Goal: Task Accomplishment & Management: Use online tool/utility

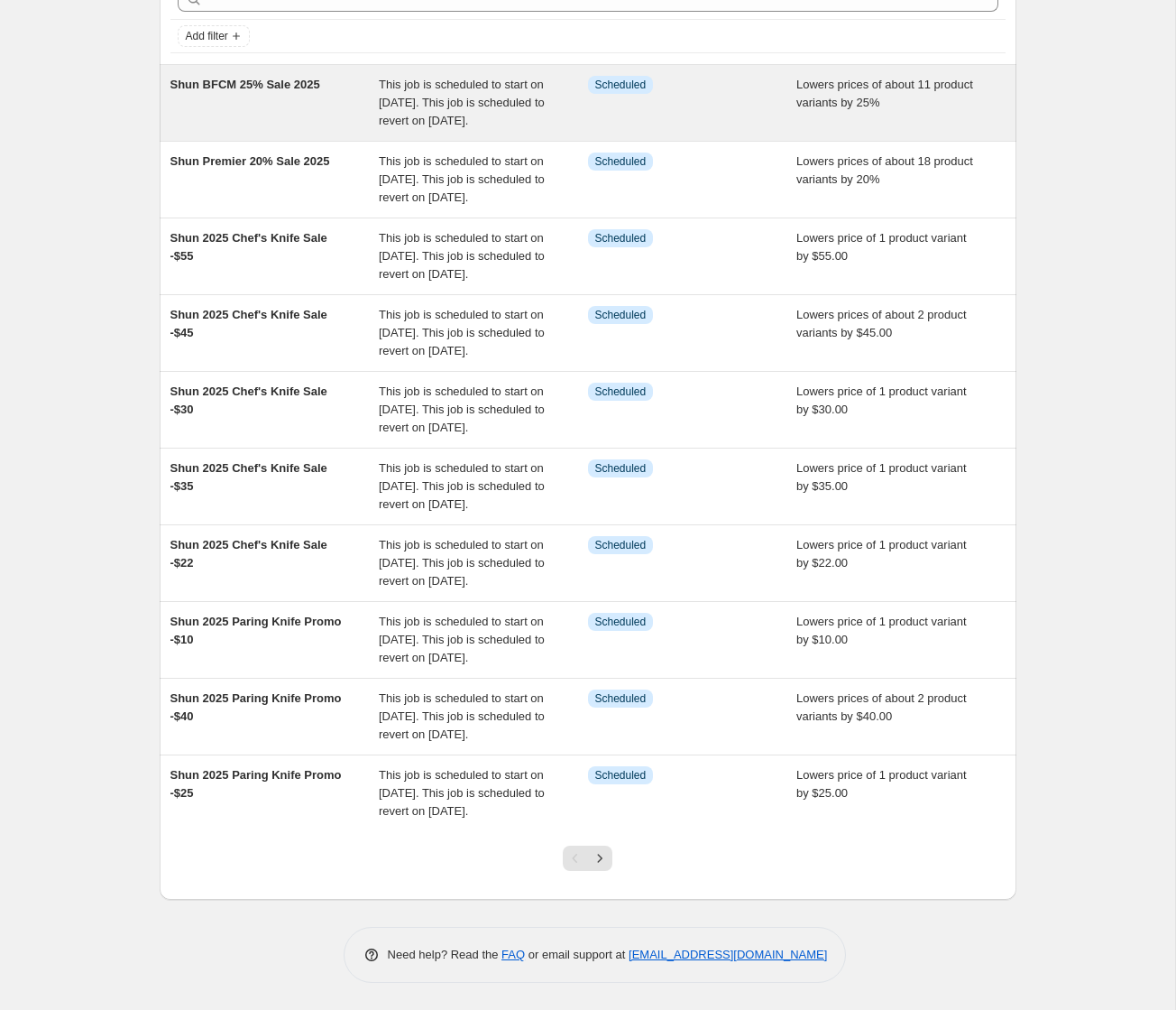
scroll to position [281, 0]
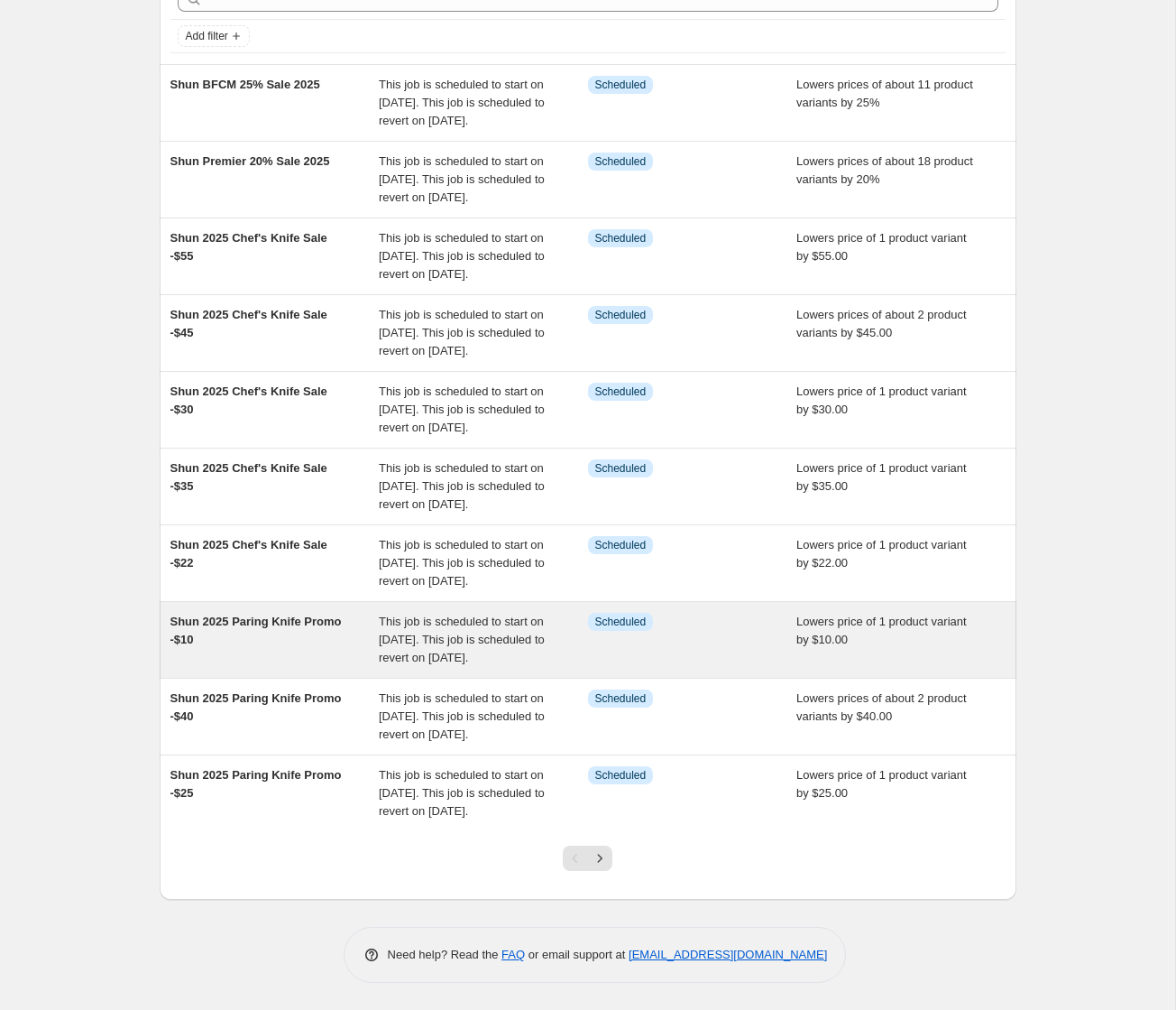
click at [523, 613] on div "This job is scheduled to start on [DATE]. This job is scheduled to revert on [D…" at bounding box center [483, 640] width 209 height 54
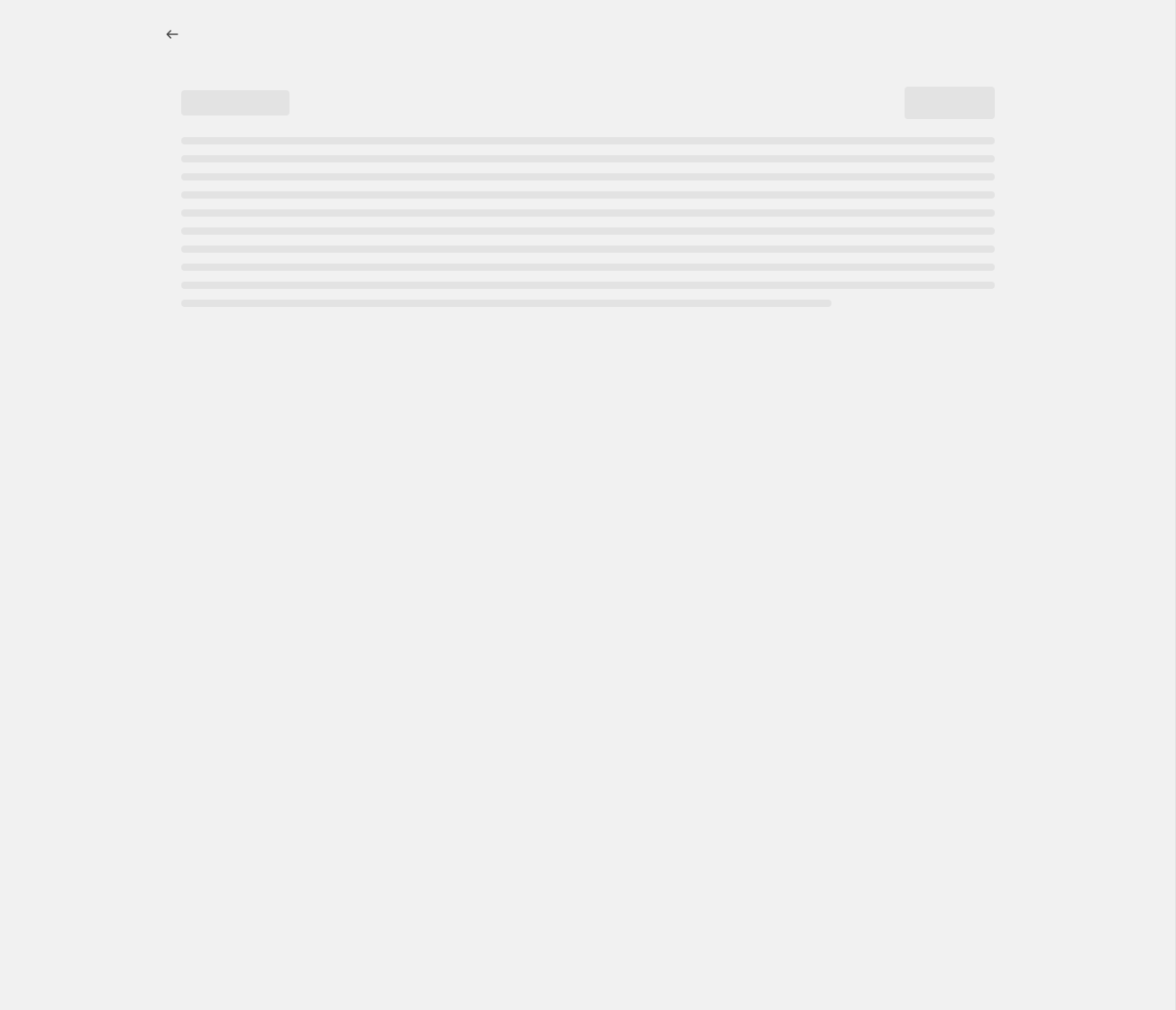
select select "by"
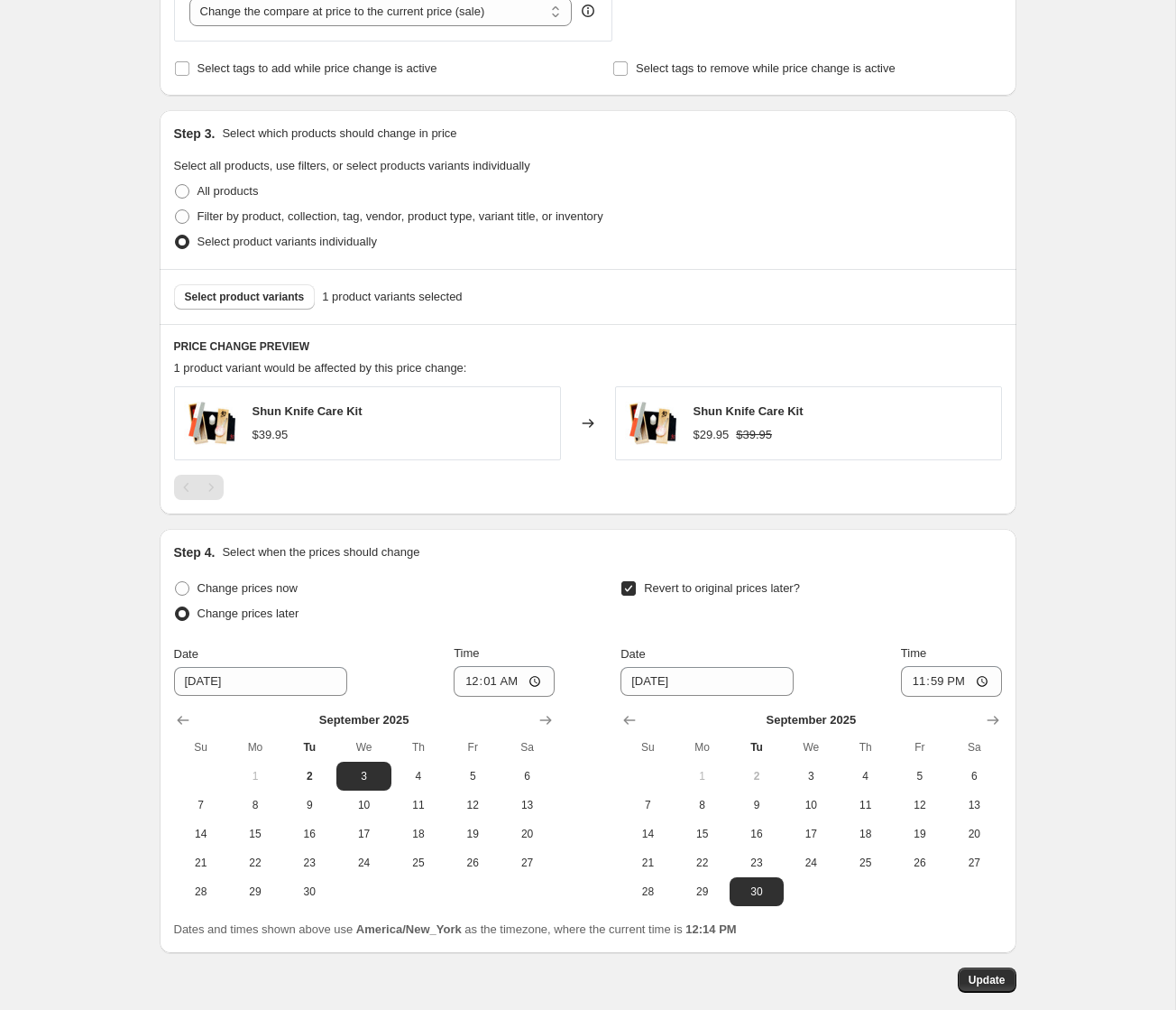
scroll to position [936, 0]
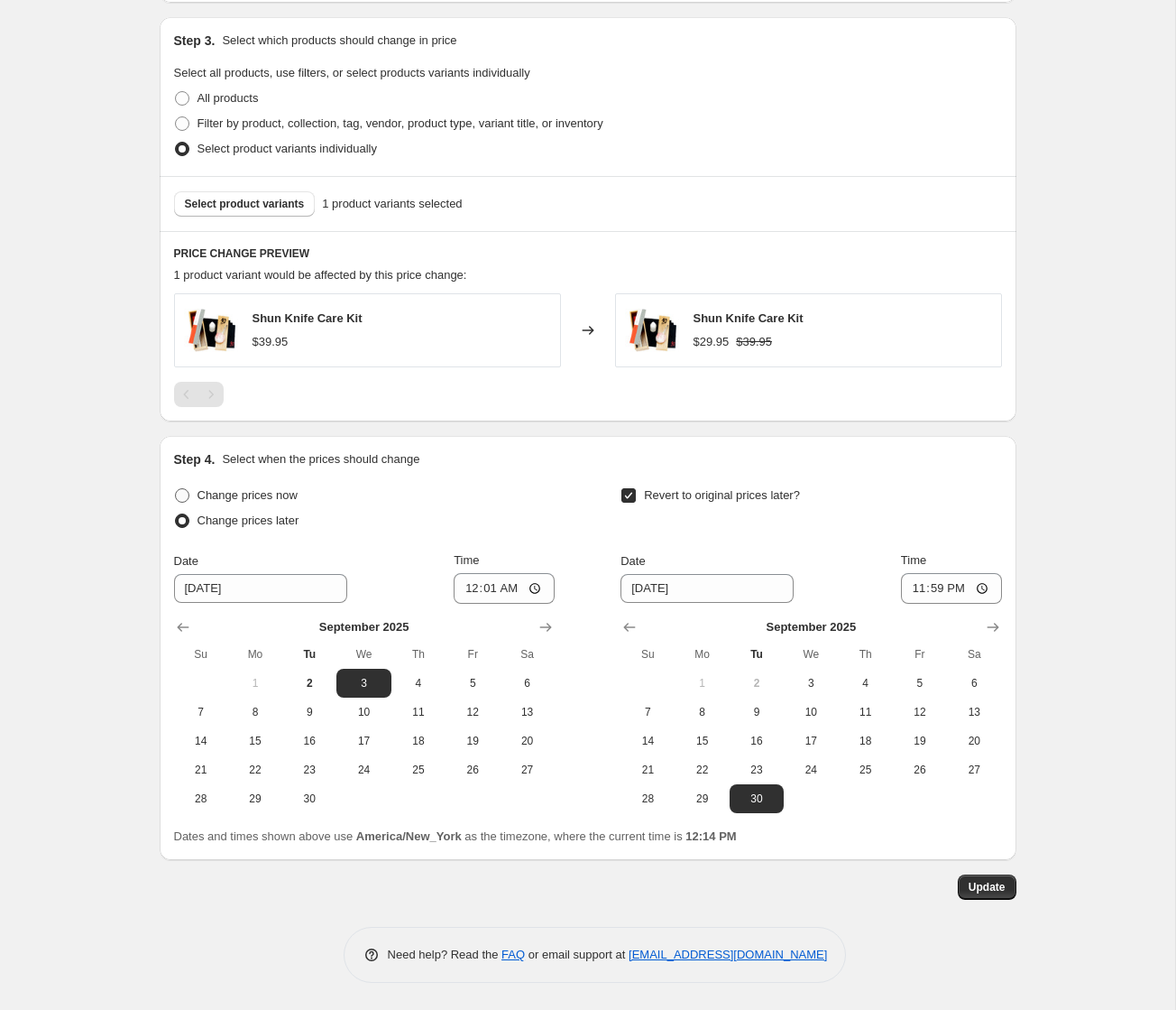
click at [251, 494] on span "Change prices now" at bounding box center [247, 495] width 100 height 13
click at [176, 489] on input "Change prices now" at bounding box center [175, 488] width 1 height 1
radio input "true"
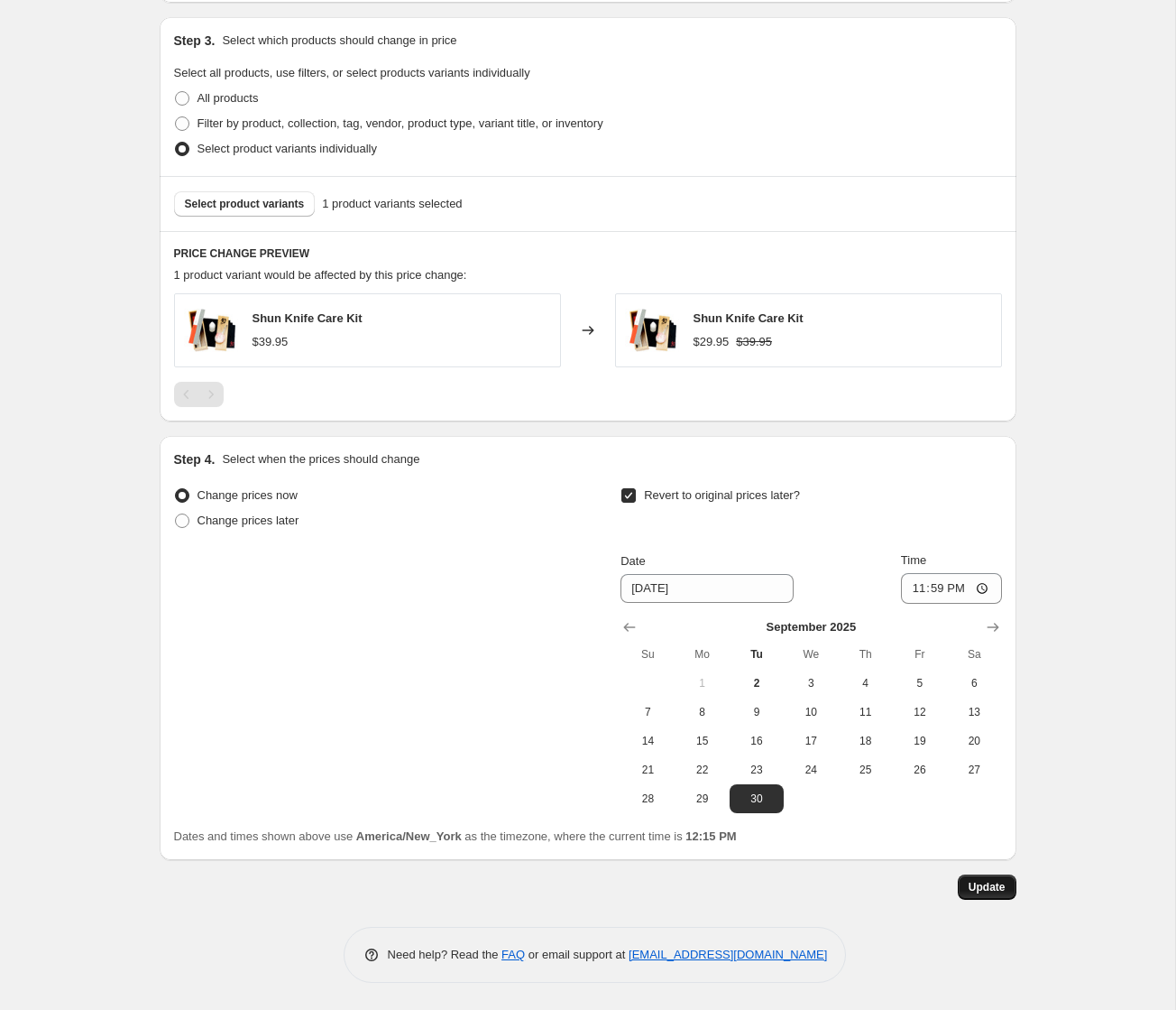
click at [974, 888] on span "Update" at bounding box center [987, 887] width 37 height 14
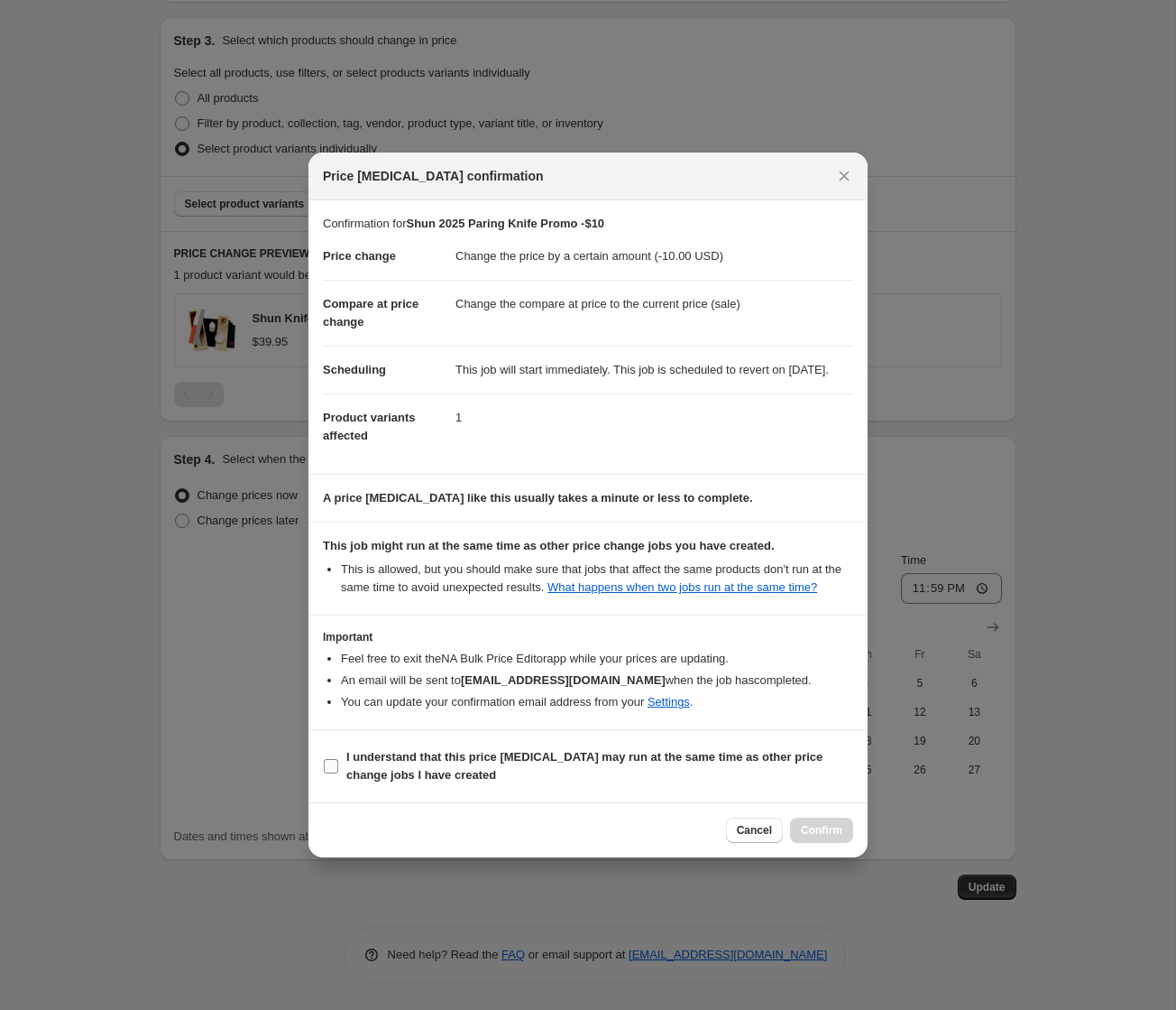
click at [403, 782] on b "I understand that this price [MEDICAL_DATA] may run at the same time as other p…" at bounding box center [584, 766] width 476 height 32
click at [338, 773] on input "I understand that this price [MEDICAL_DATA] may run at the same time as other p…" at bounding box center [330, 766] width 14 height 14
checkbox input "true"
click at [825, 843] on button "Confirm" at bounding box center [822, 830] width 64 height 25
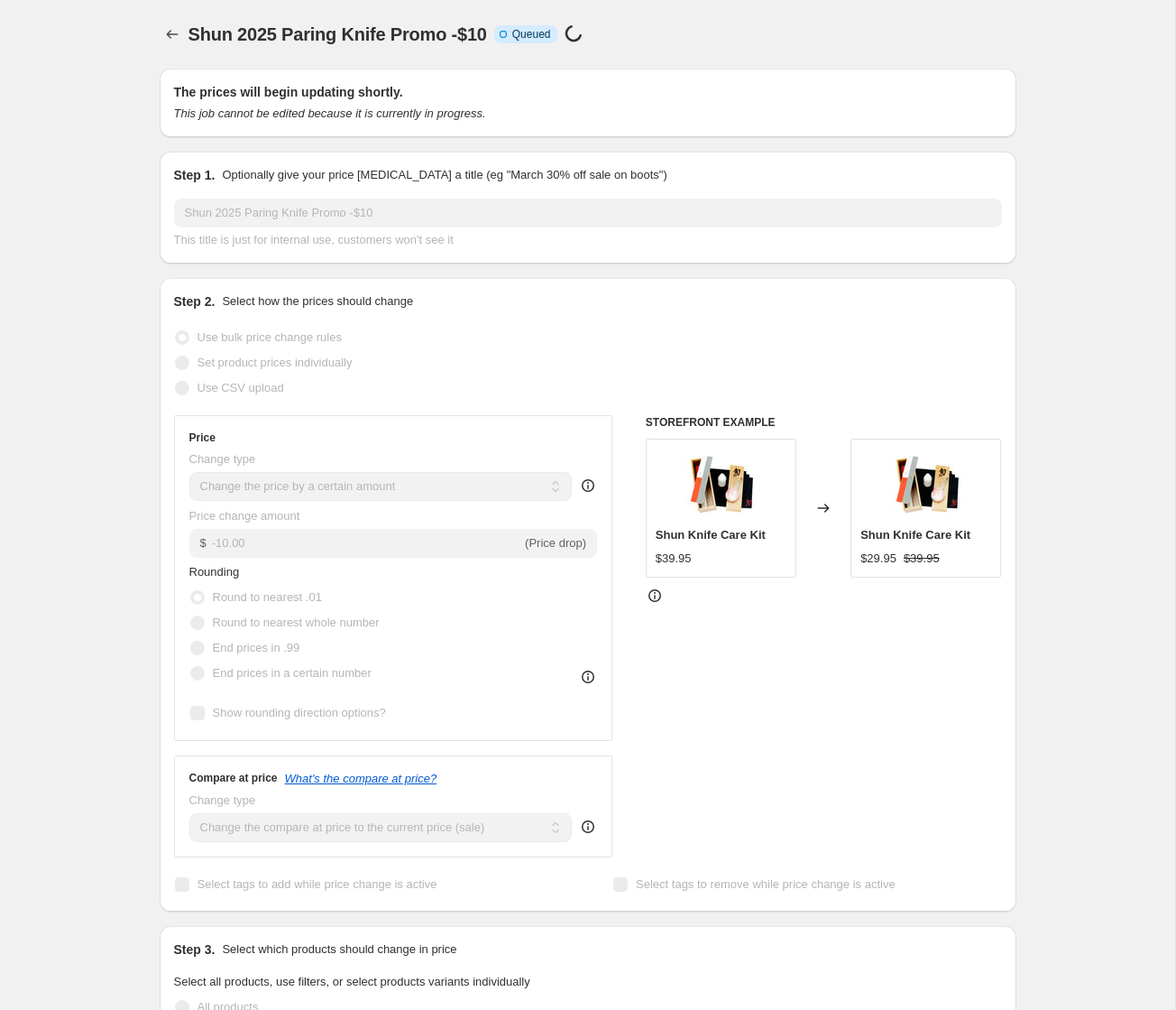
select select "by"
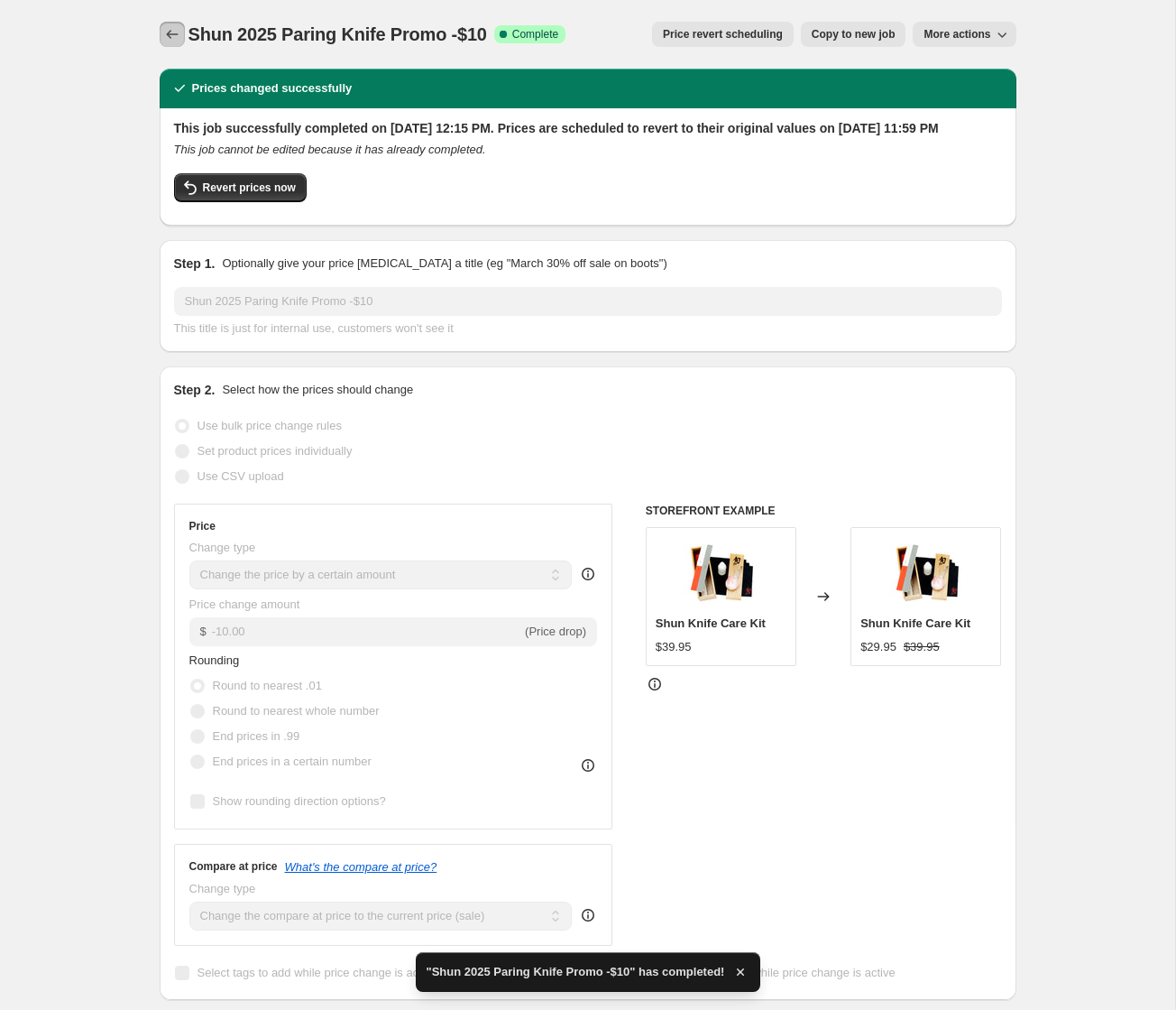
click at [169, 36] on icon "Price change jobs" at bounding box center [172, 34] width 18 height 18
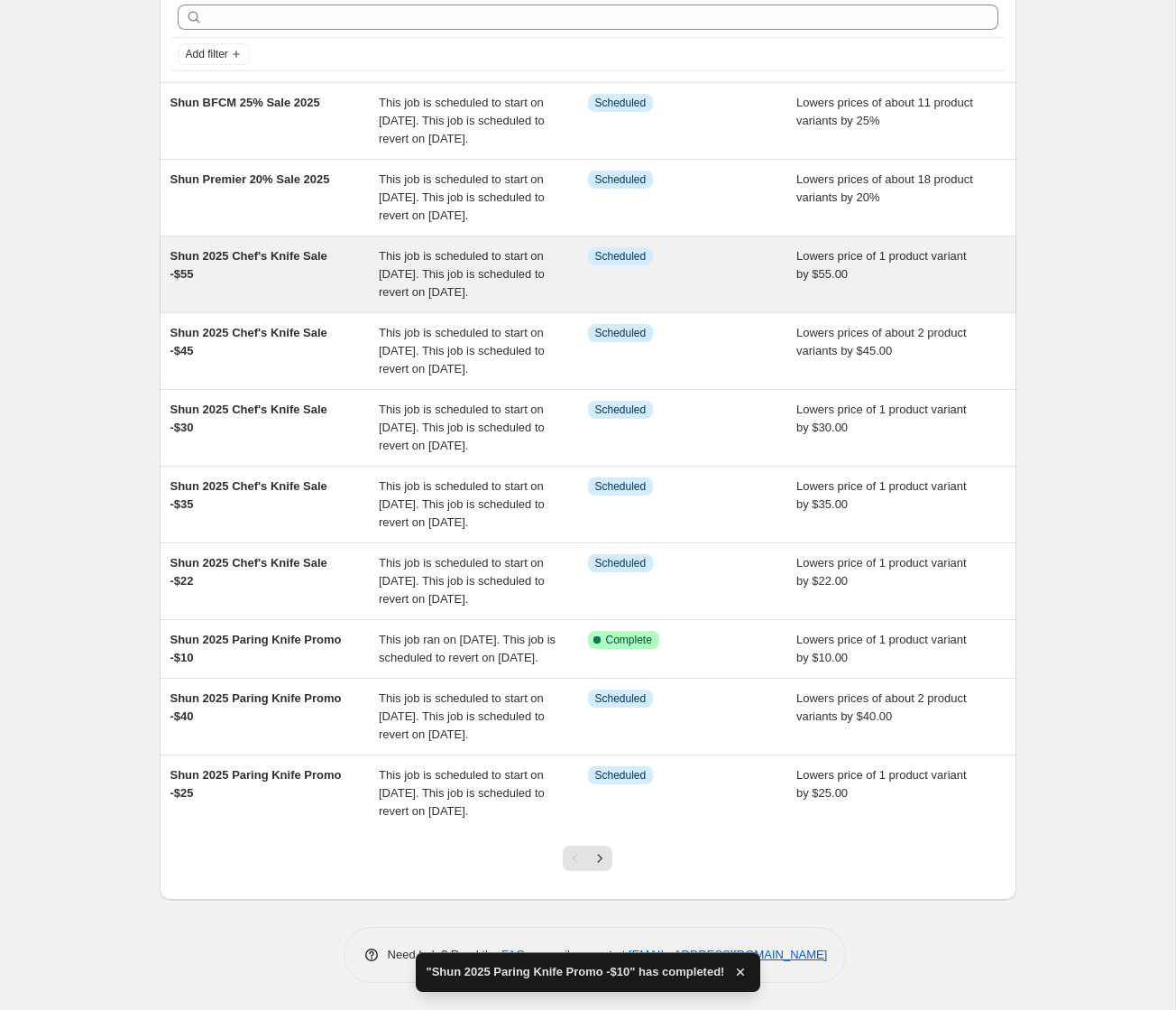
scroll to position [263, 0]
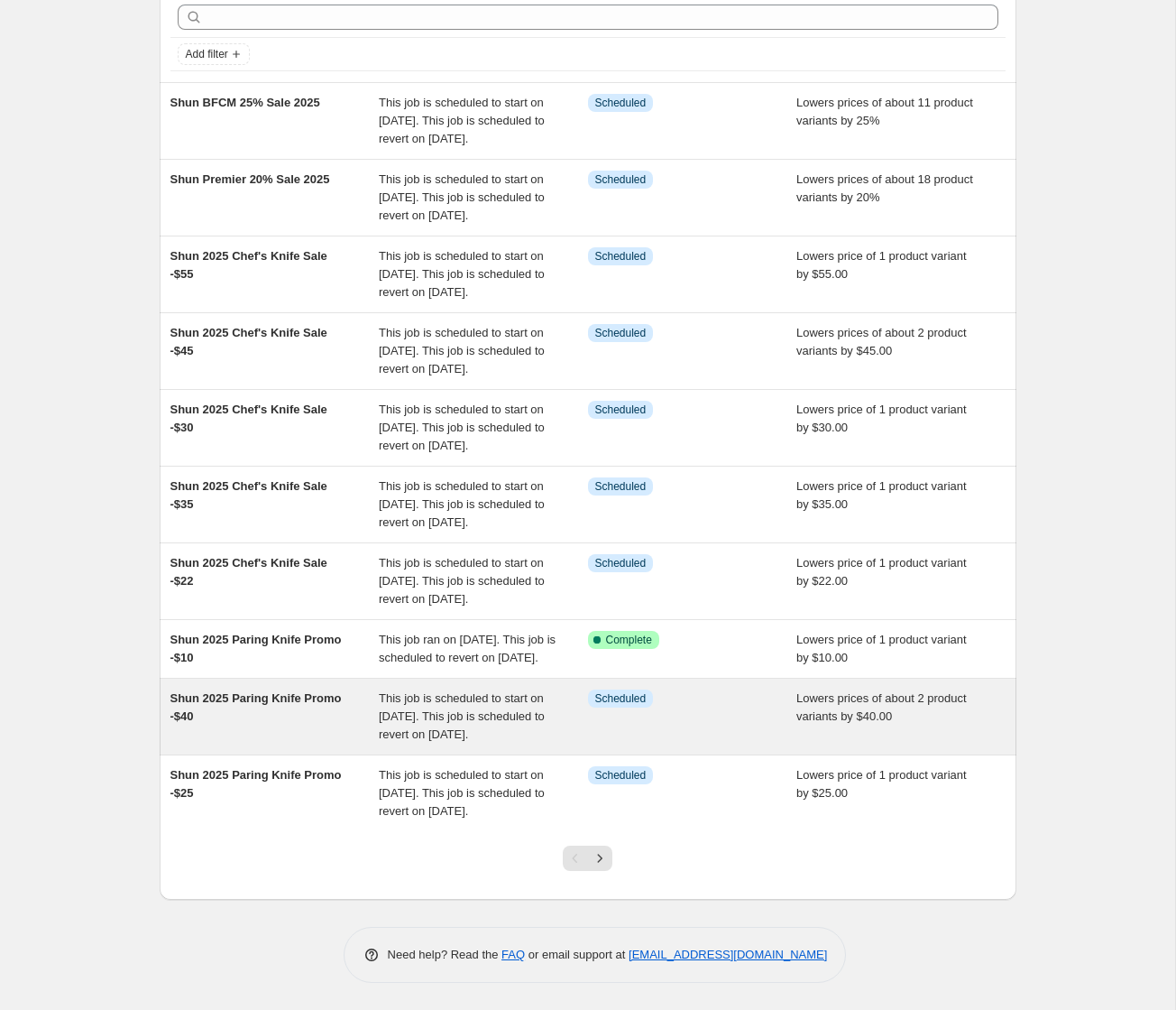
click at [512, 691] on span "This job is scheduled to start on [DATE]. This job is scheduled to revert on [D…" at bounding box center [462, 715] width 166 height 50
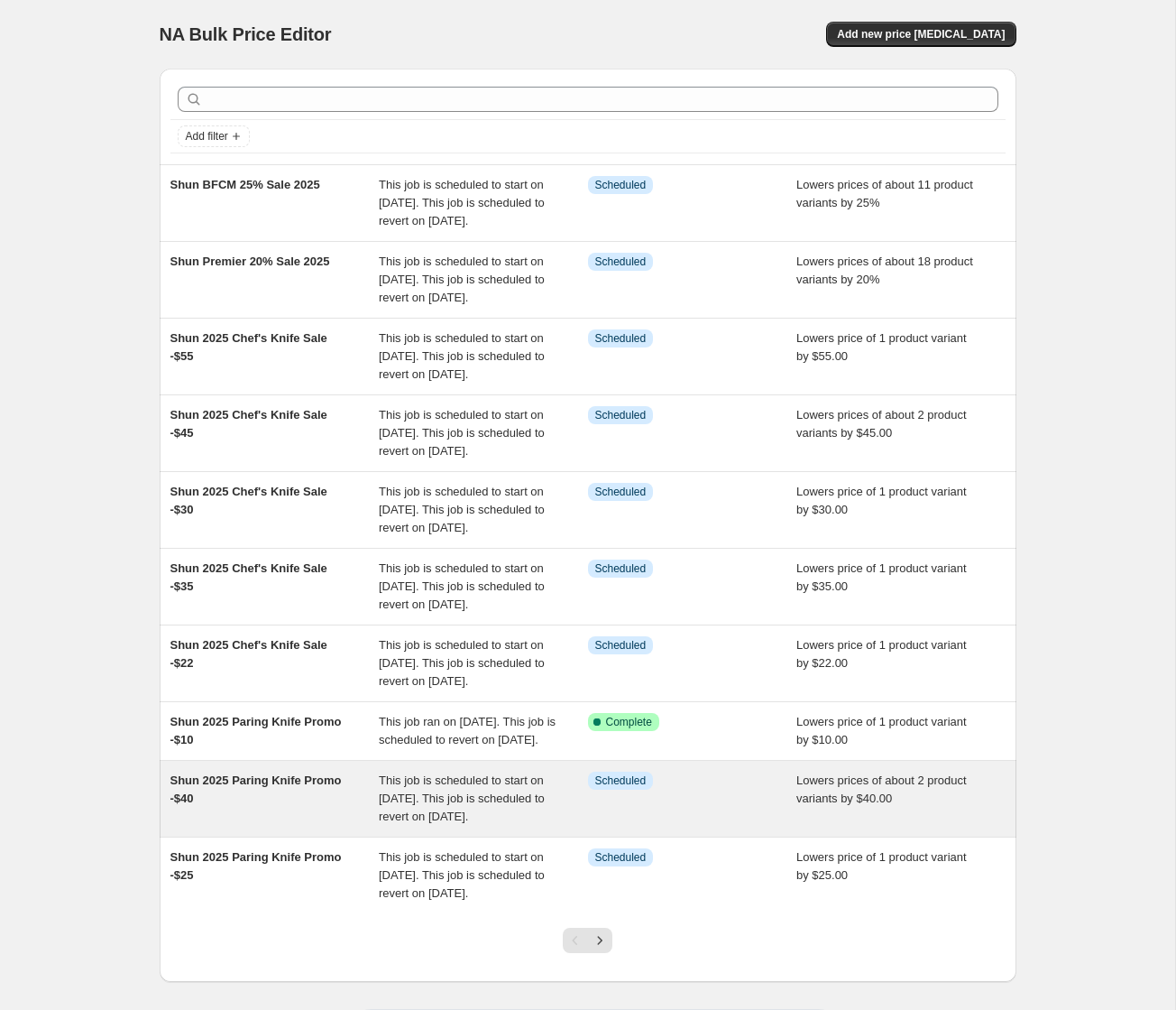
select select "by"
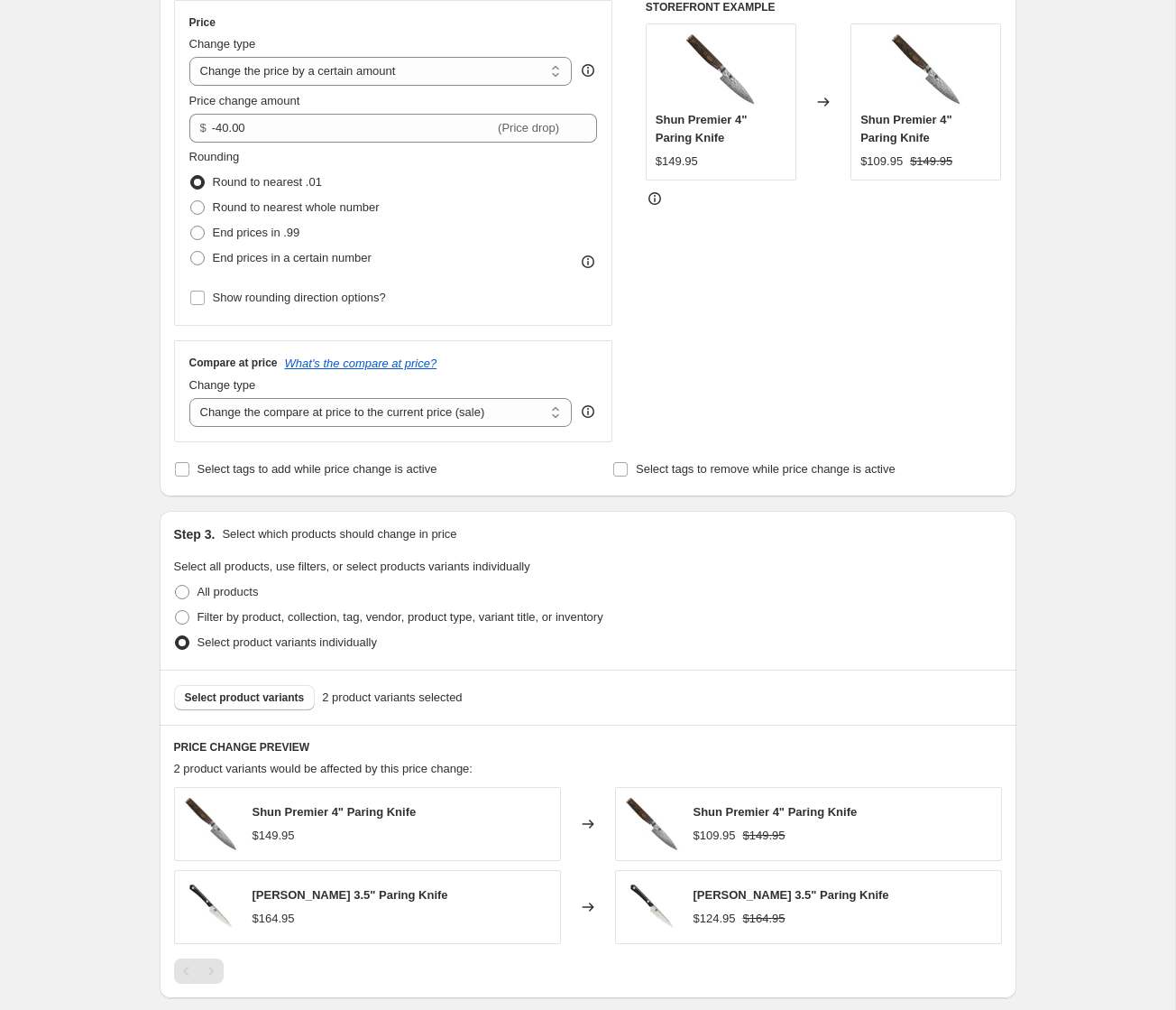
scroll to position [1018, 0]
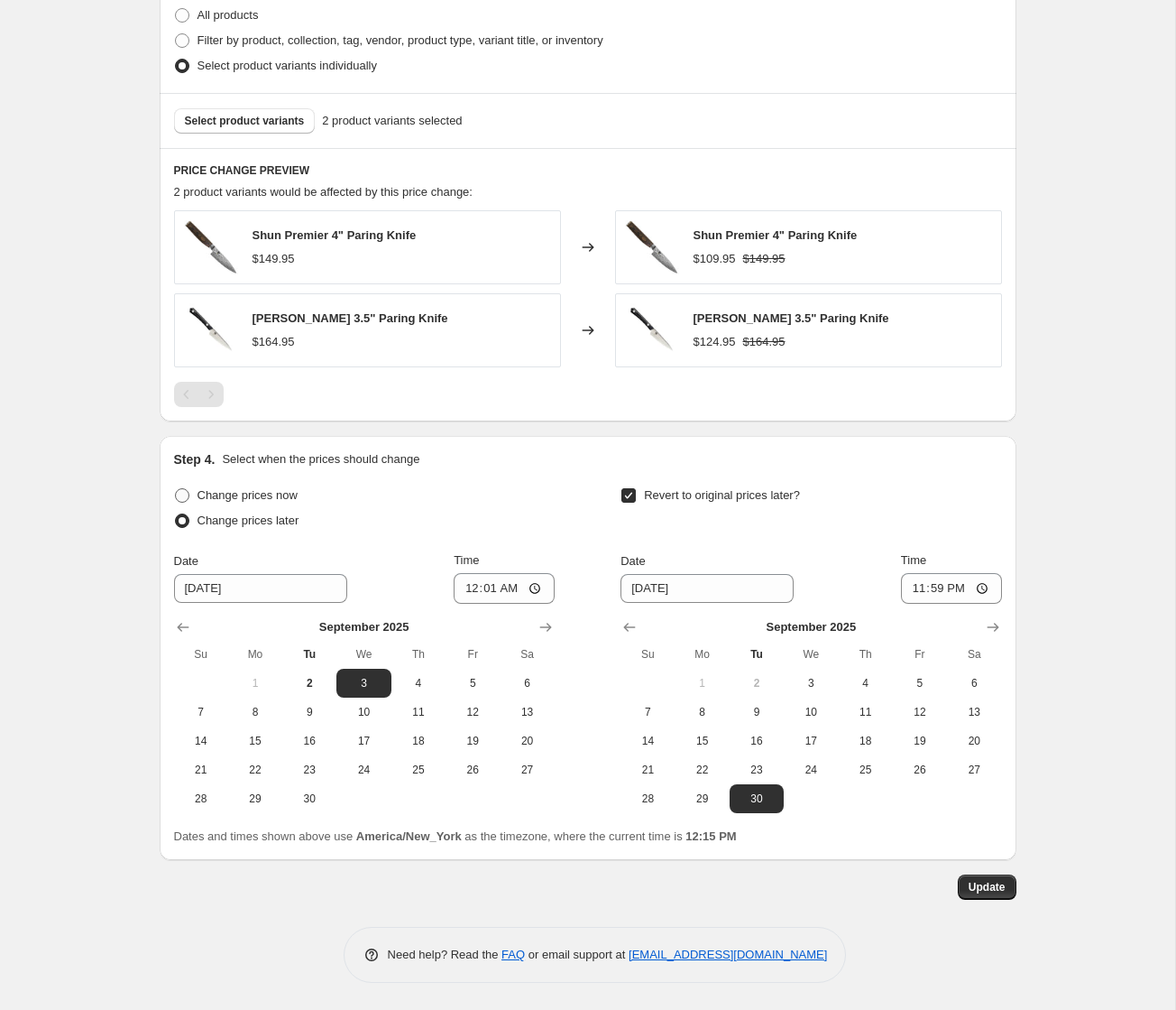
click at [221, 493] on span "Change prices now" at bounding box center [247, 495] width 100 height 13
click at [176, 489] on input "Change prices now" at bounding box center [175, 488] width 1 height 1
radio input "true"
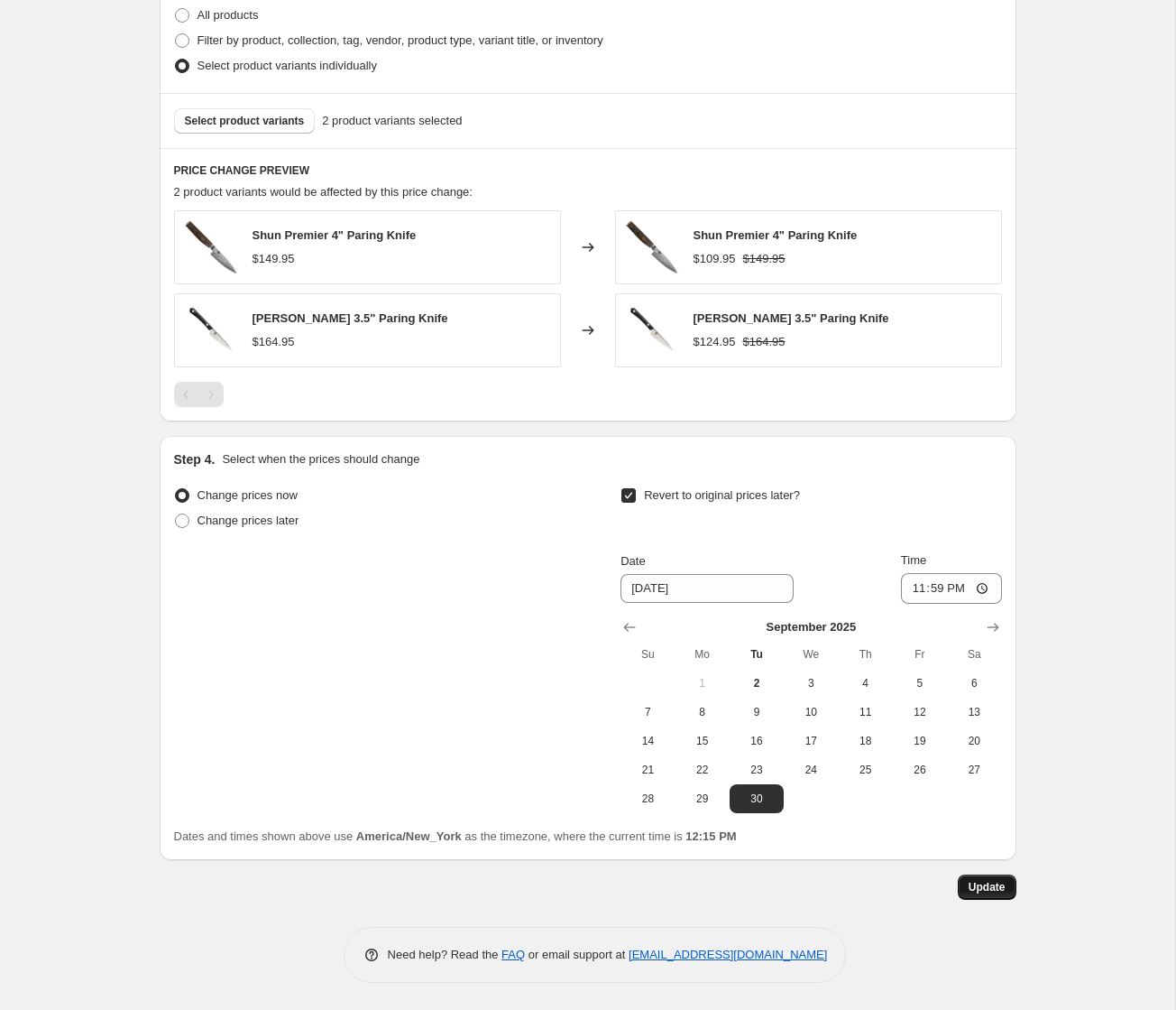
click at [1000, 889] on span "Update" at bounding box center [987, 887] width 37 height 14
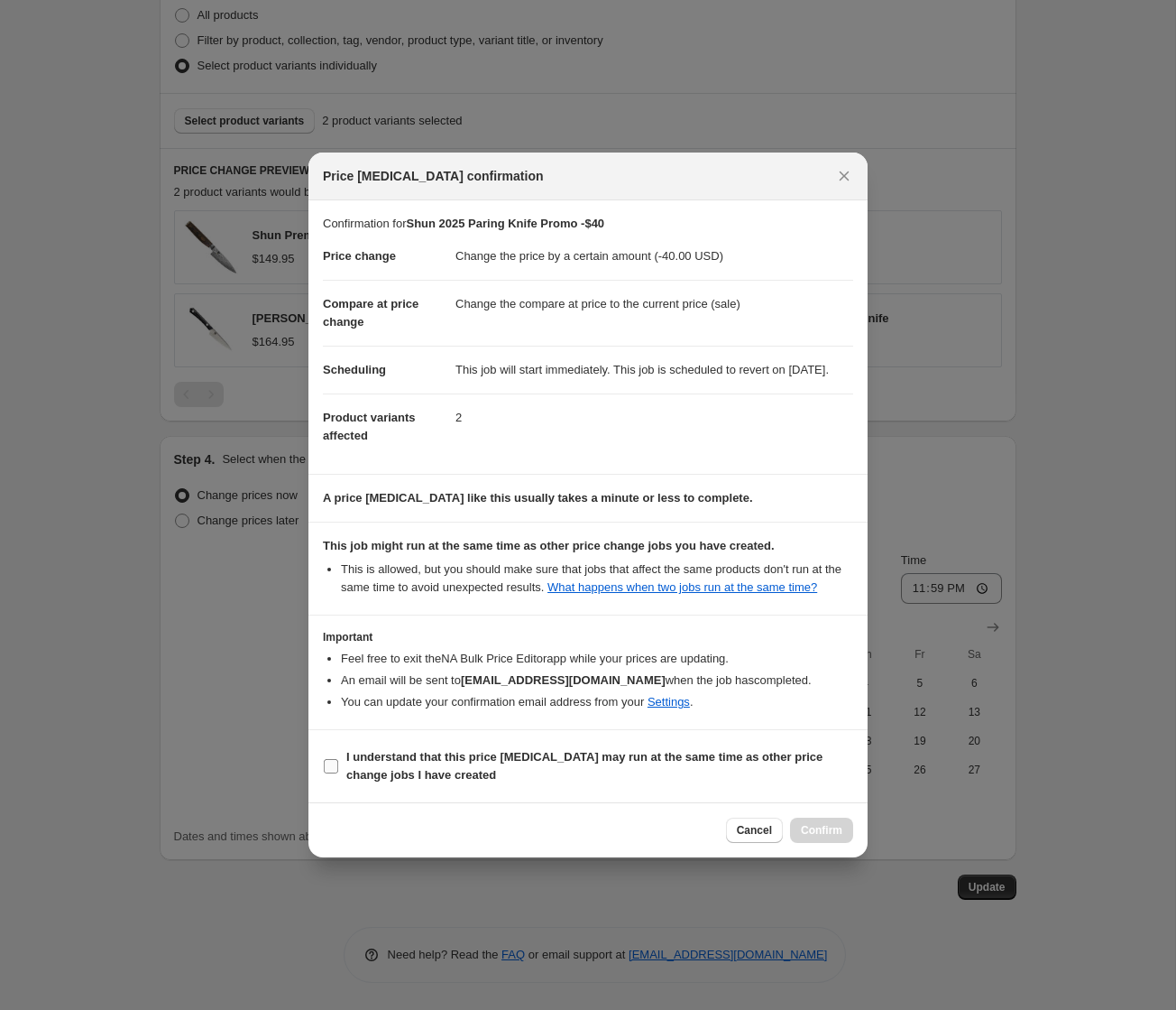
click at [382, 779] on b "I understand that this price [MEDICAL_DATA] may run at the same time as other p…" at bounding box center [584, 766] width 476 height 32
click at [338, 773] on input "I understand that this price [MEDICAL_DATA] may run at the same time as other p…" at bounding box center [330, 766] width 14 height 14
checkbox input "true"
click at [812, 837] on span "Confirm" at bounding box center [822, 830] width 41 height 14
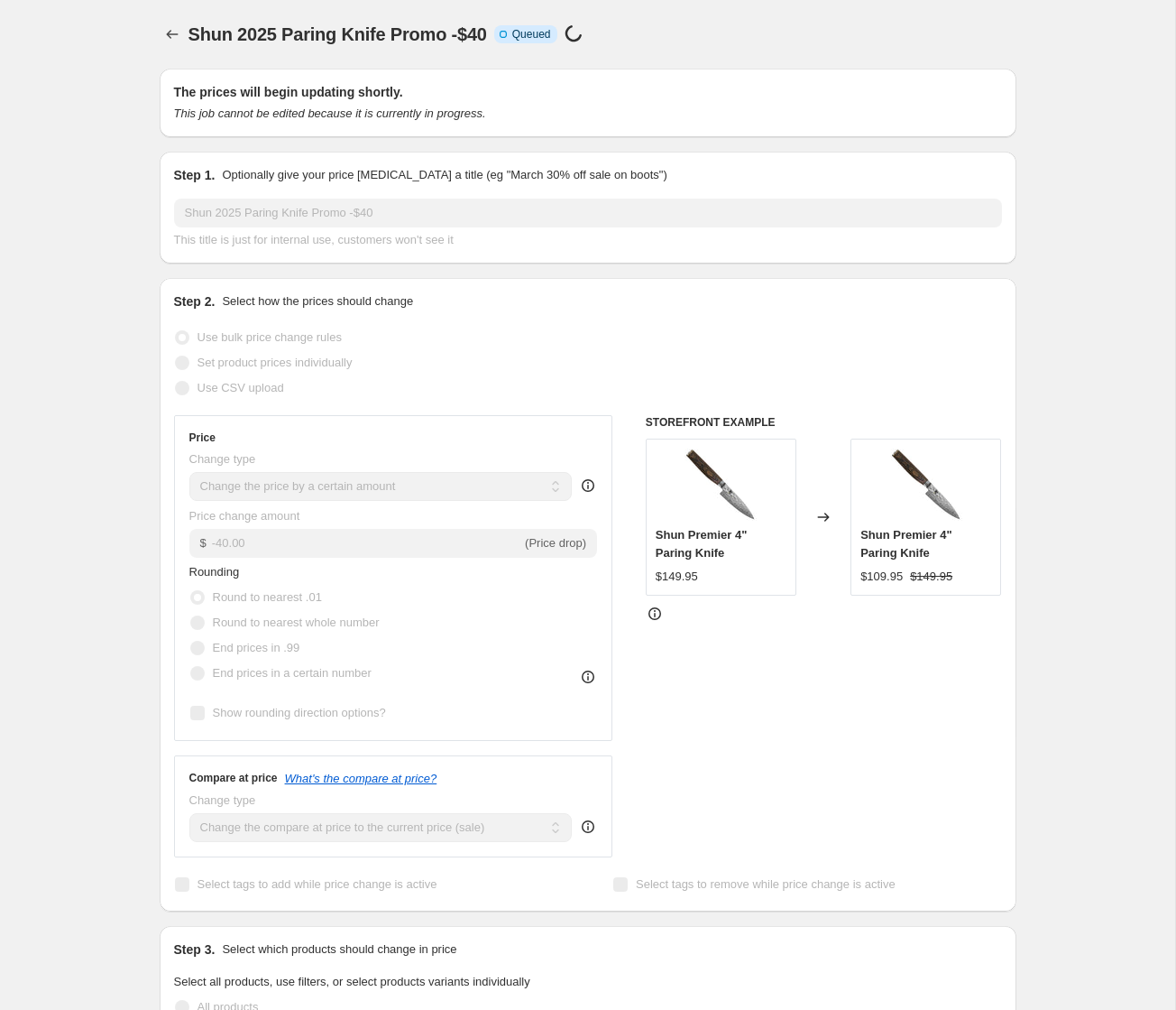
select select "by"
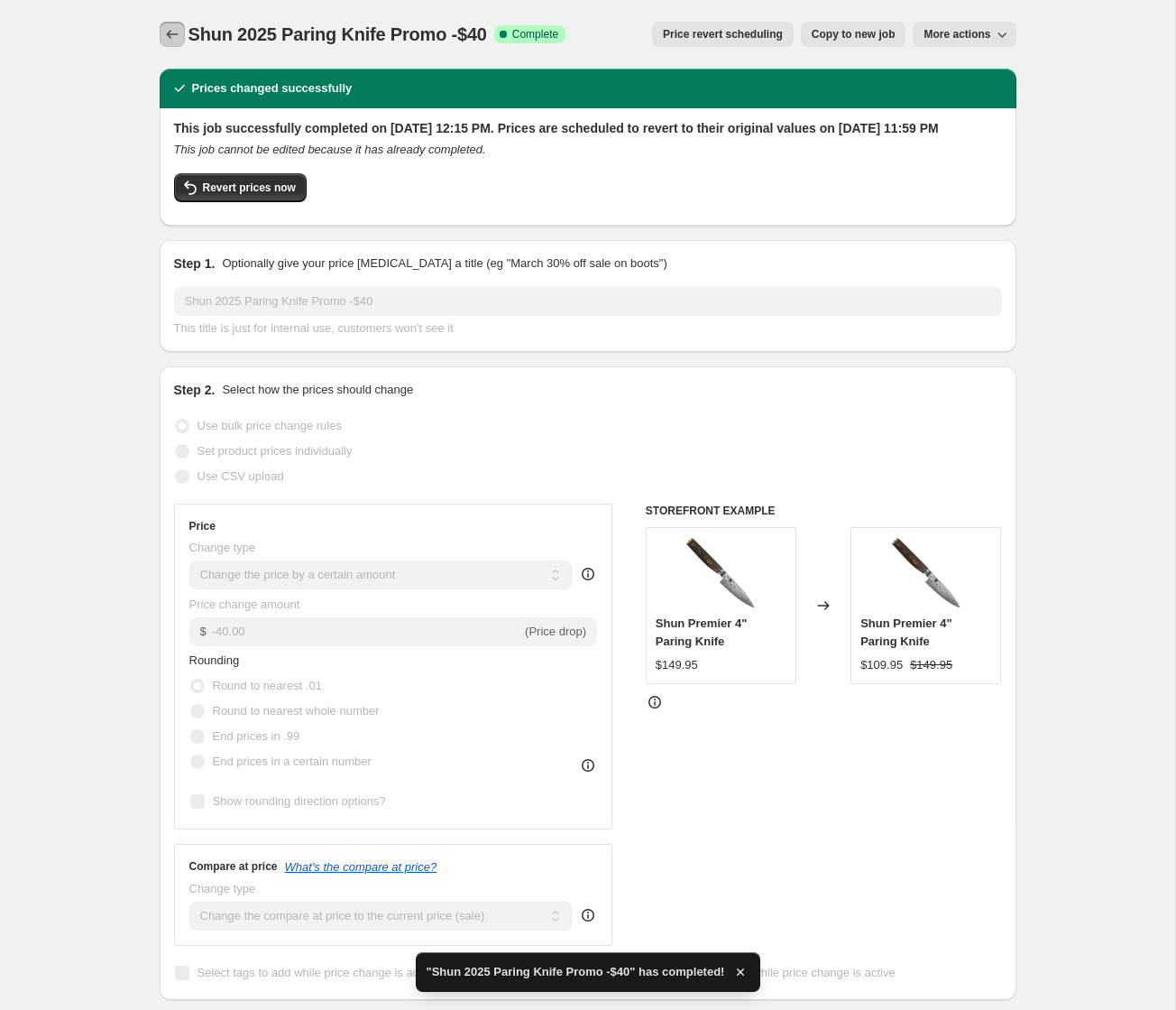
click at [167, 33] on icon "Price change jobs" at bounding box center [172, 35] width 12 height 9
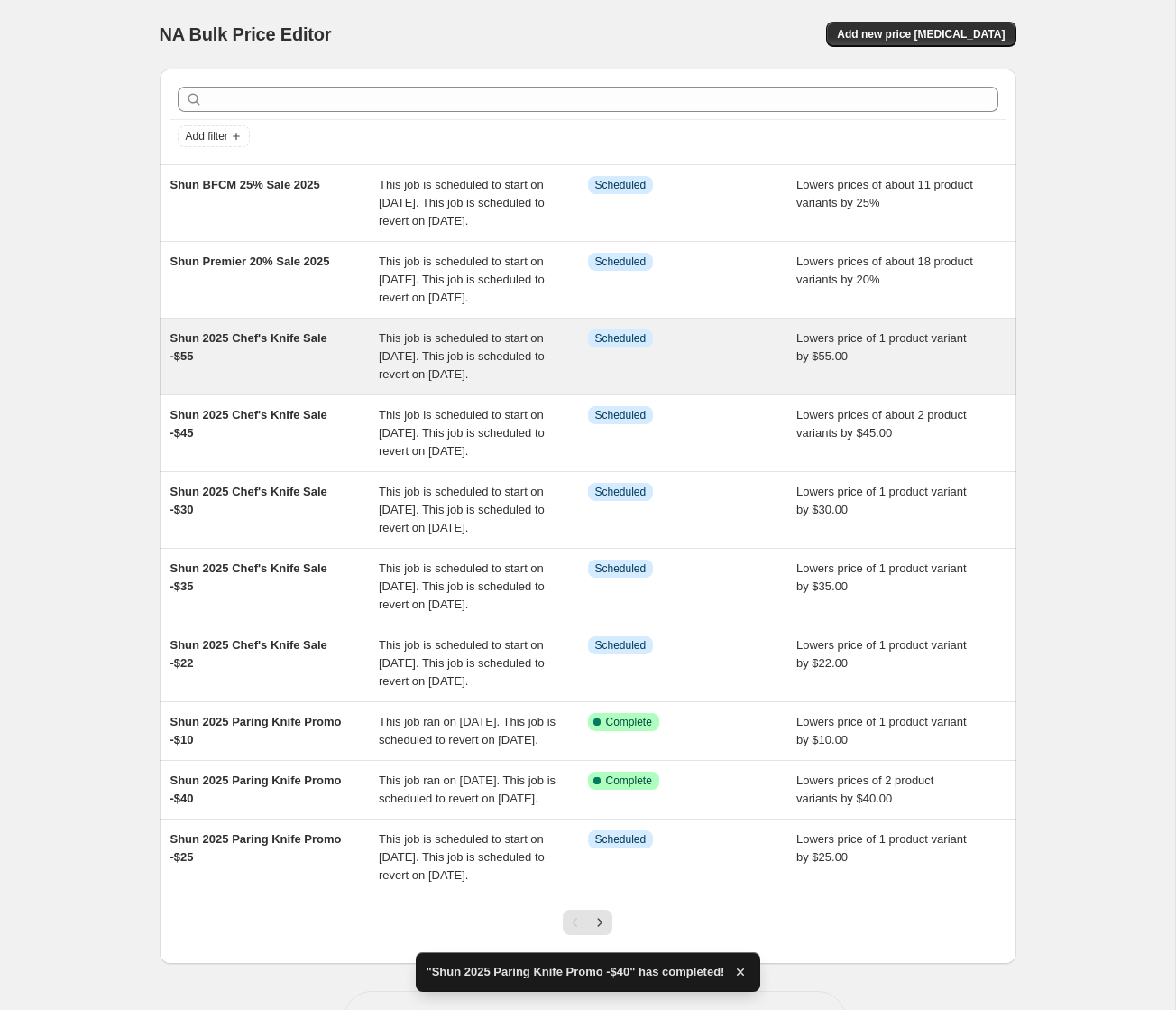
scroll to position [244, 0]
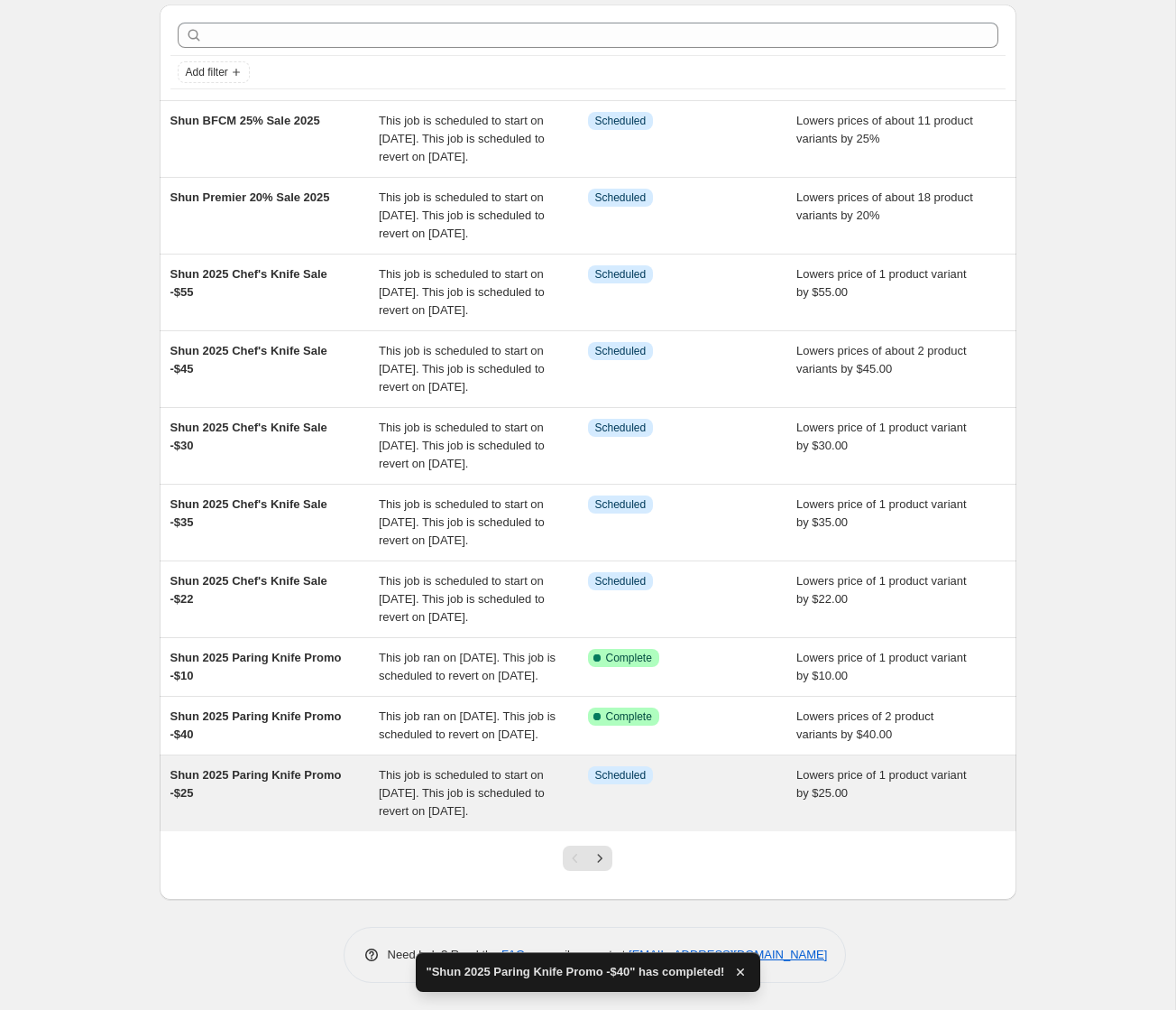
click at [283, 768] on span "Shun 2025 Paring Knife Promo -$25" at bounding box center [255, 784] width 171 height 32
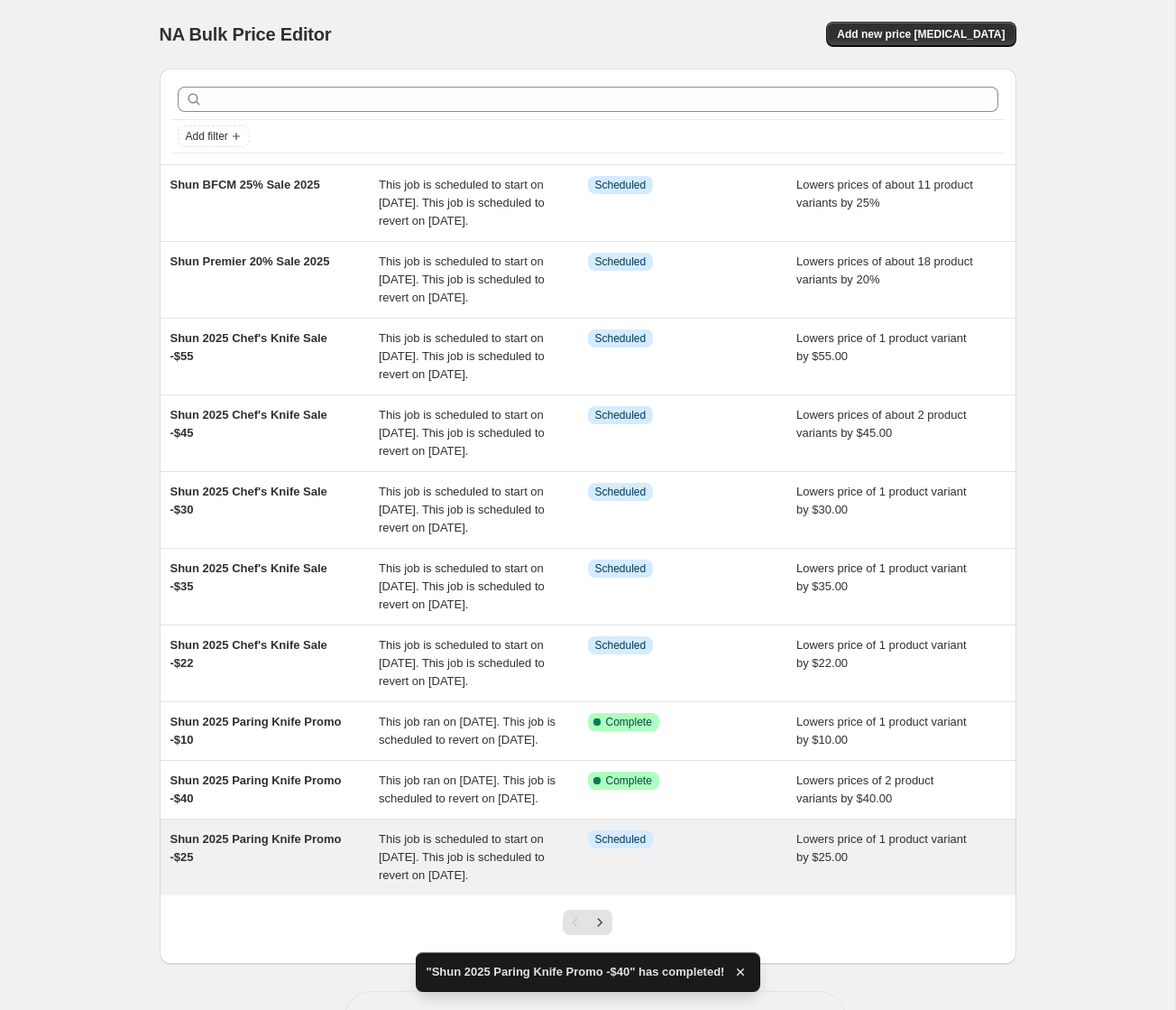
select select "by"
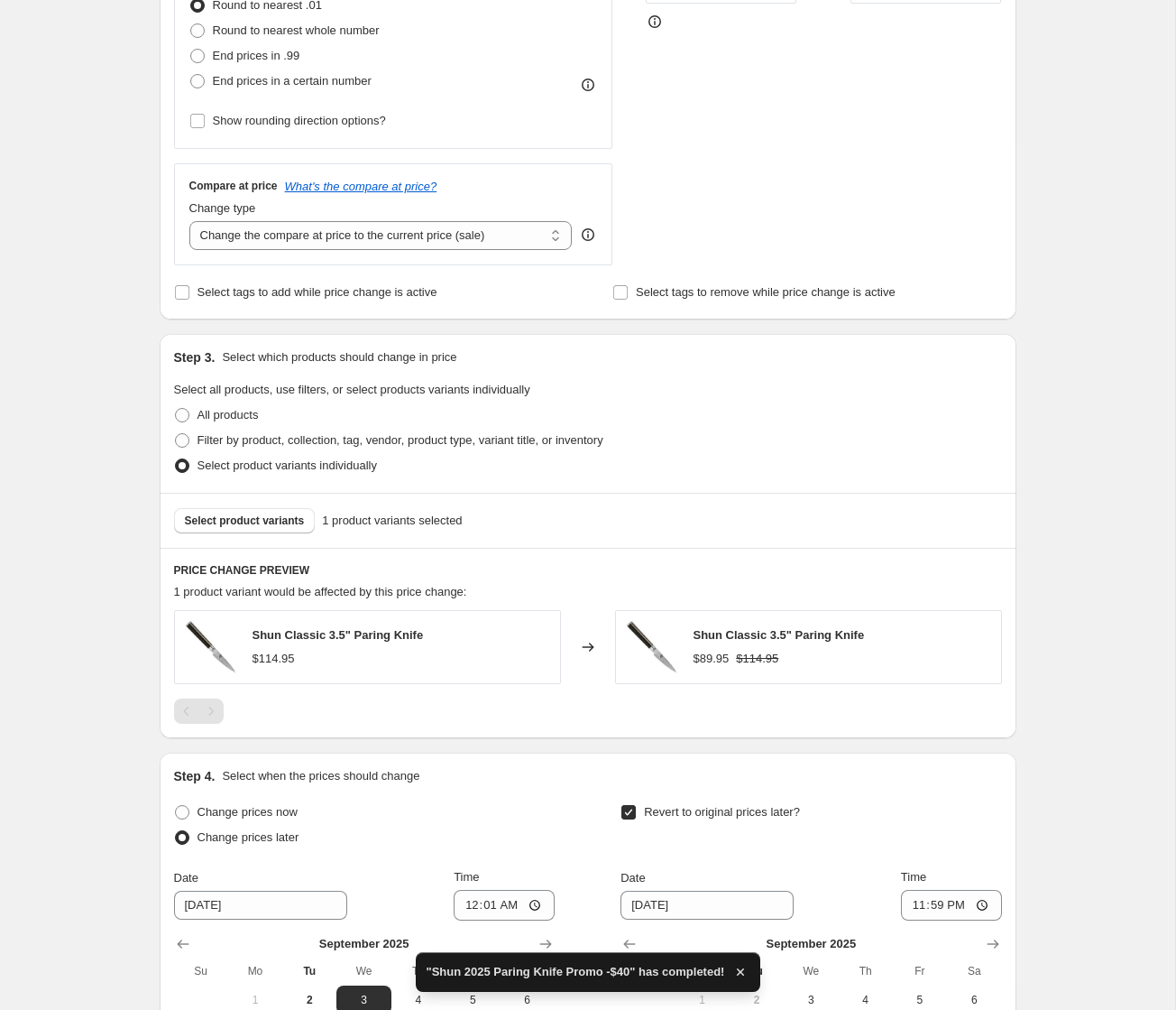
scroll to position [936, 0]
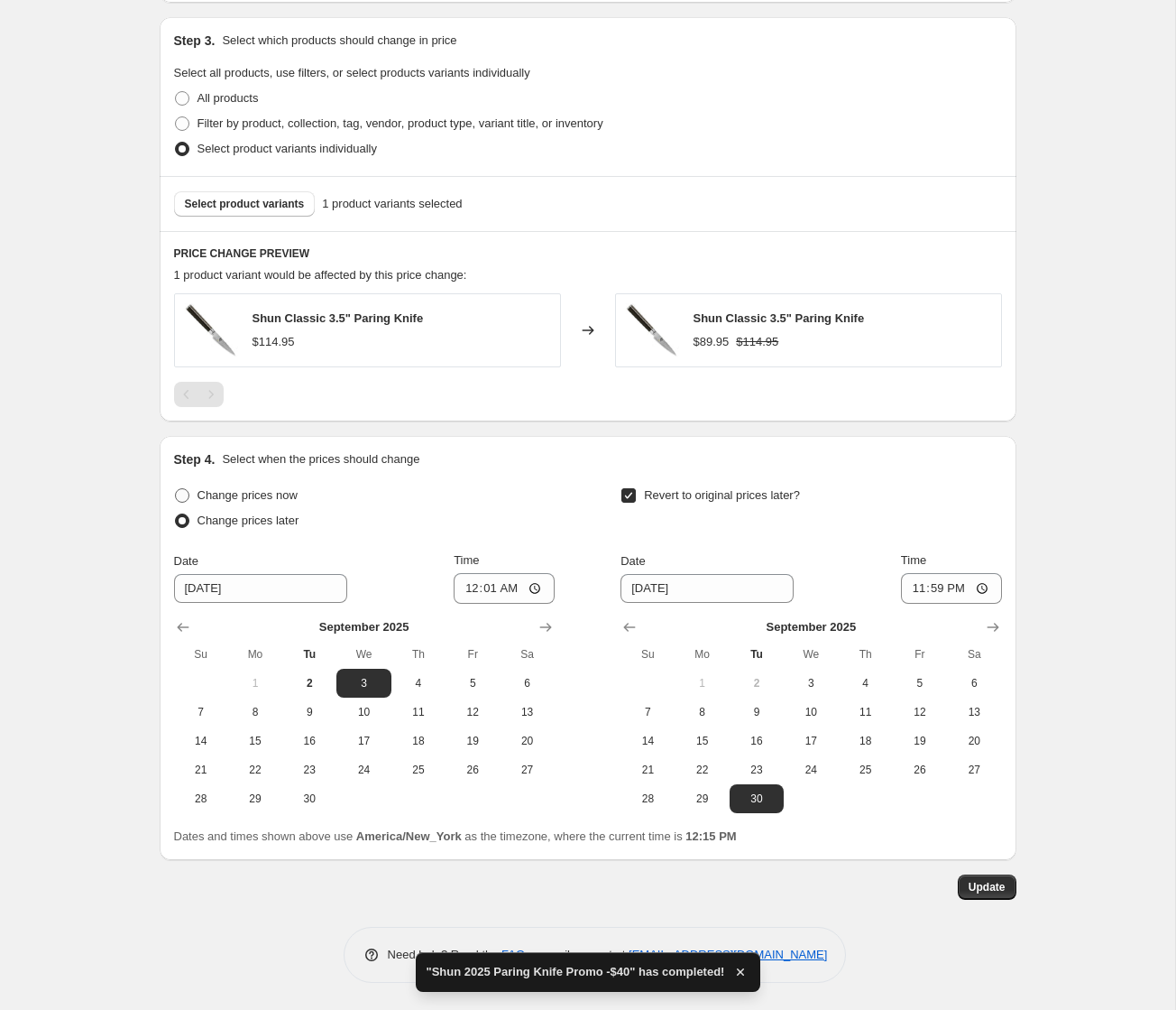
click at [211, 491] on span "Change prices now" at bounding box center [247, 495] width 100 height 13
click at [176, 489] on input "Change prices now" at bounding box center [175, 488] width 1 height 1
radio input "true"
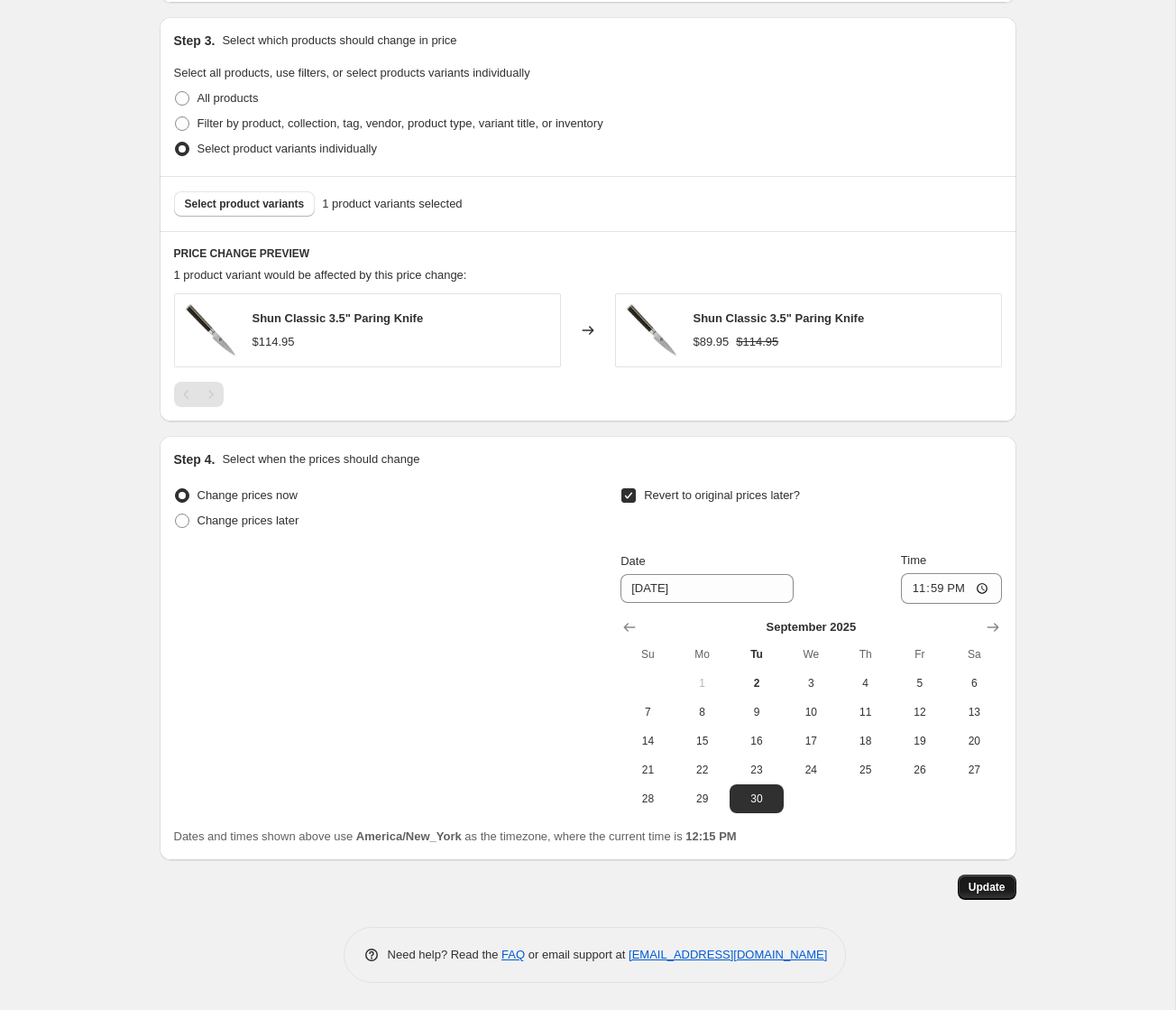
click at [983, 891] on span "Update" at bounding box center [987, 887] width 37 height 14
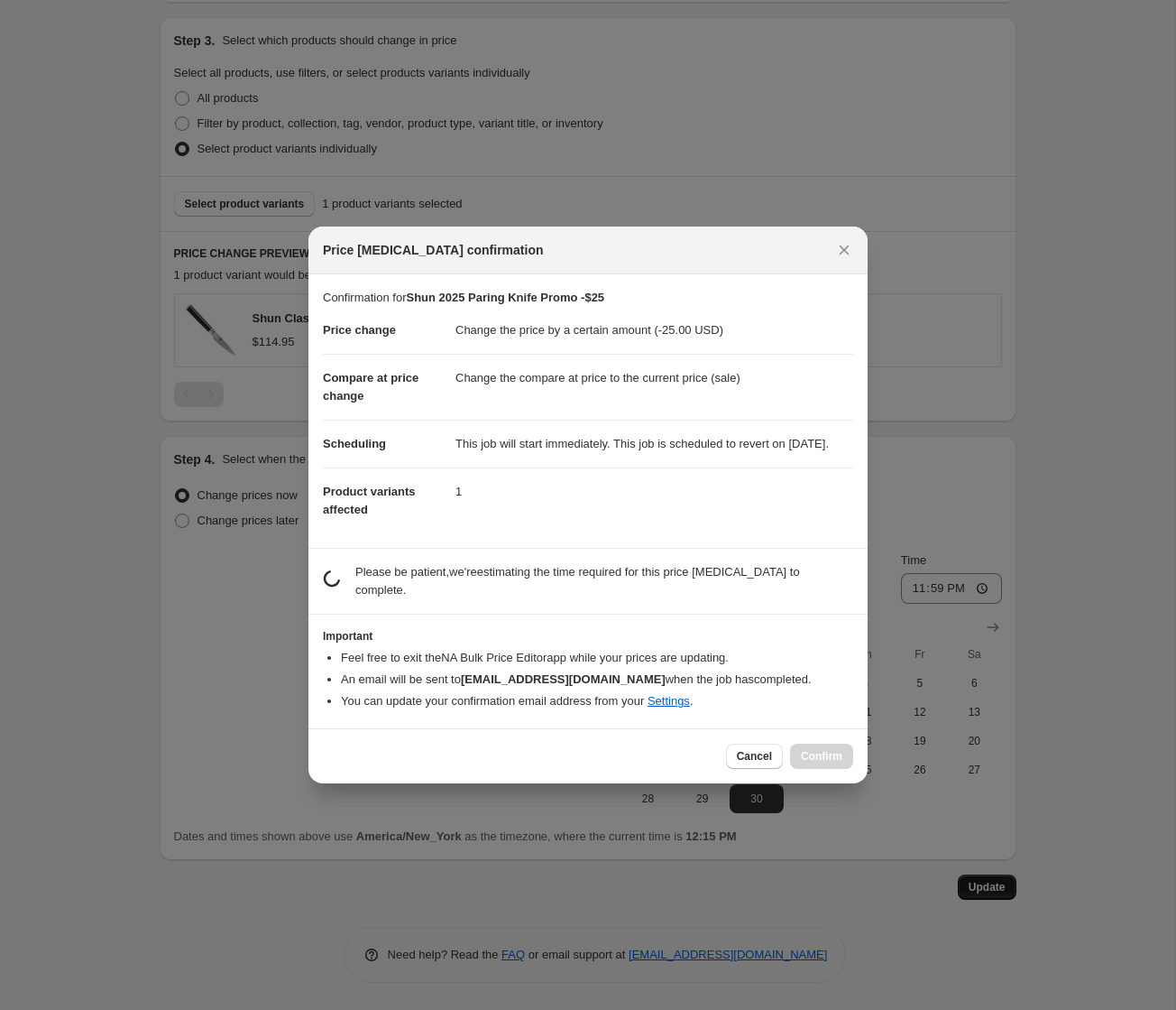
scroll to position [0, 0]
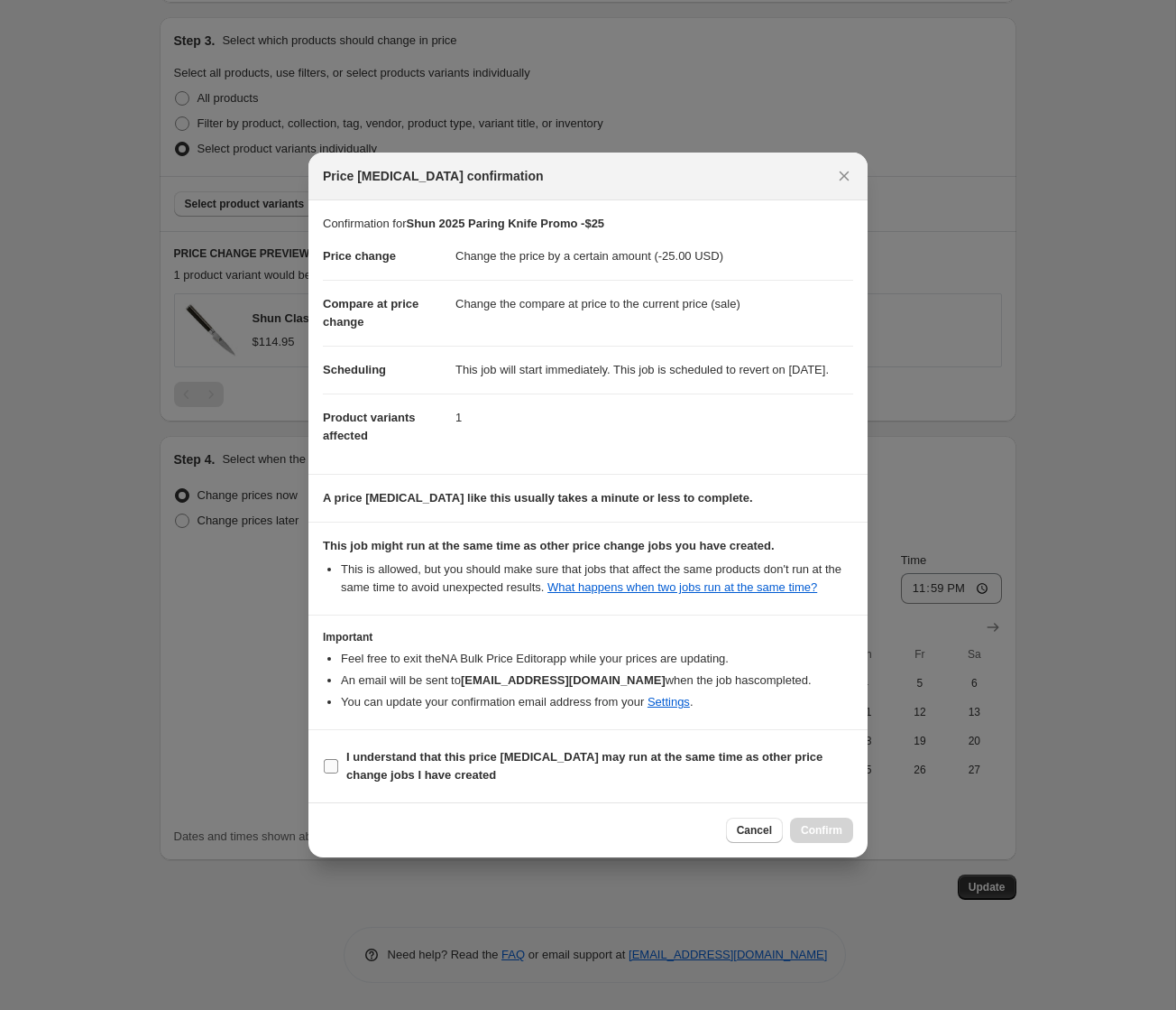
click at [454, 785] on span "I understand that this price [MEDICAL_DATA] may run at the same time as other p…" at bounding box center [600, 766] width 507 height 36
click at [338, 773] on input "I understand that this price [MEDICAL_DATA] may run at the same time as other p…" at bounding box center [330, 766] width 14 height 14
checkbox input "true"
click at [818, 837] on span "Confirm" at bounding box center [822, 830] width 41 height 14
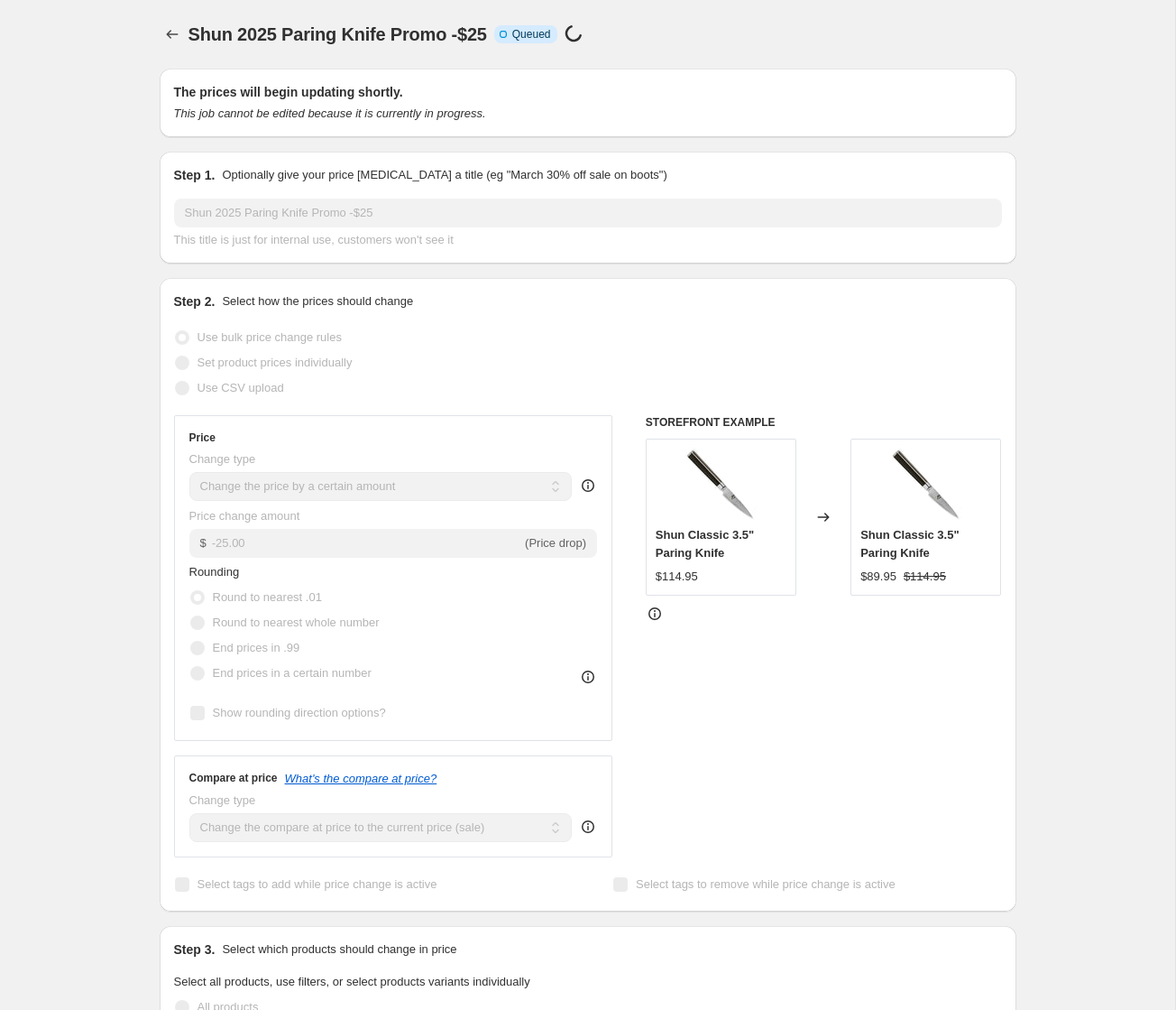
select select "by"
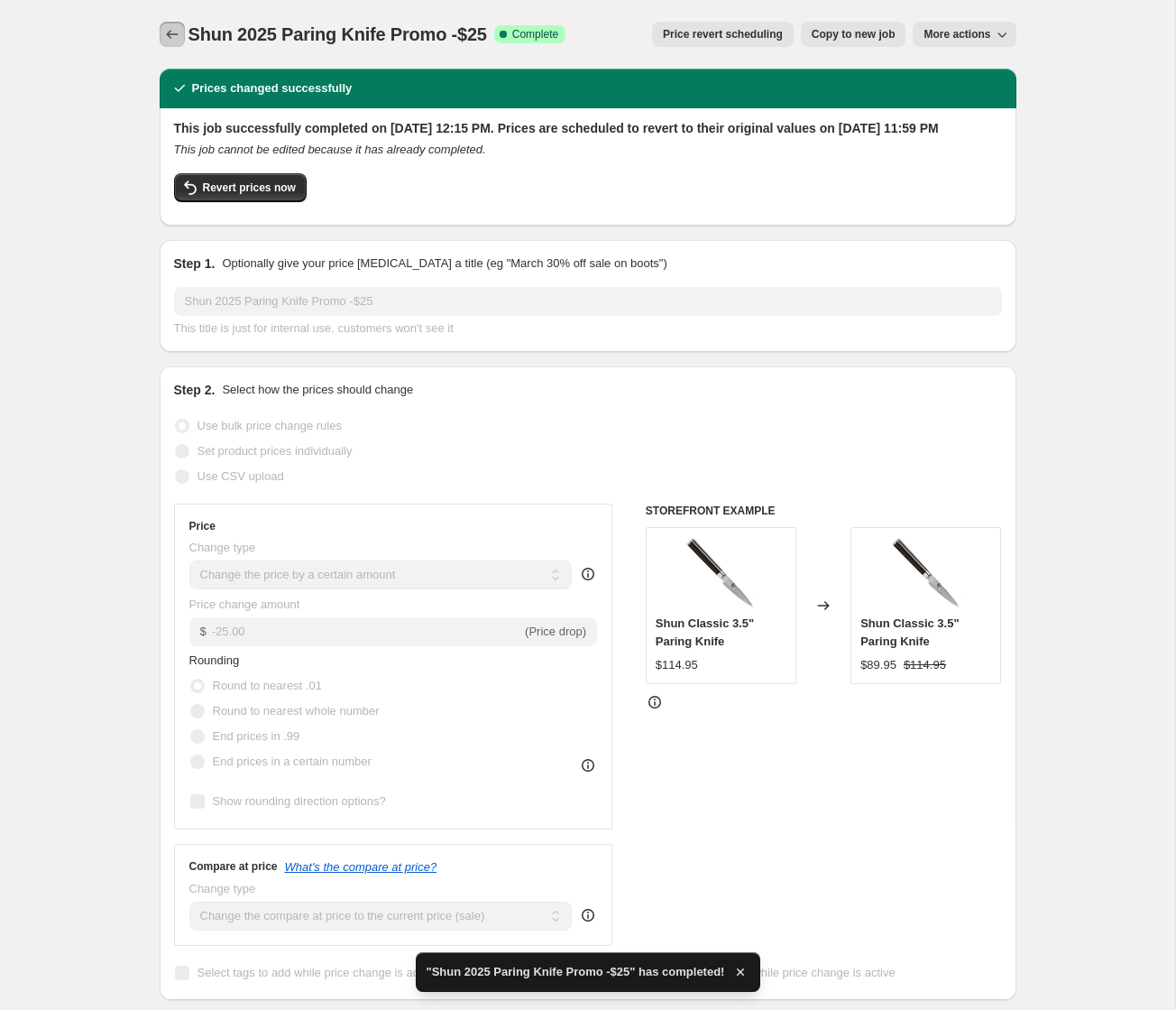
click at [167, 32] on icon "Price change jobs" at bounding box center [172, 34] width 18 height 18
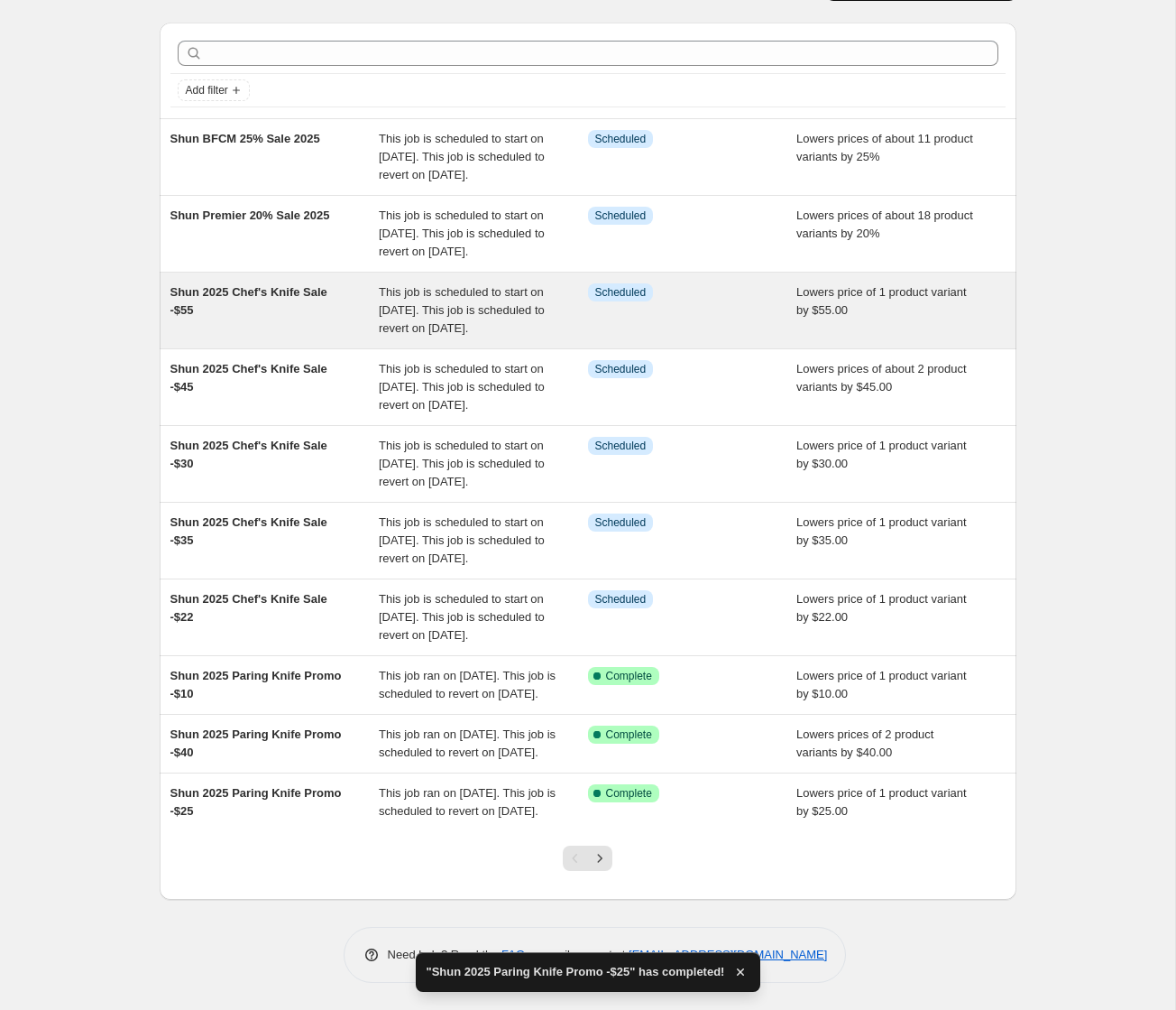
scroll to position [226, 0]
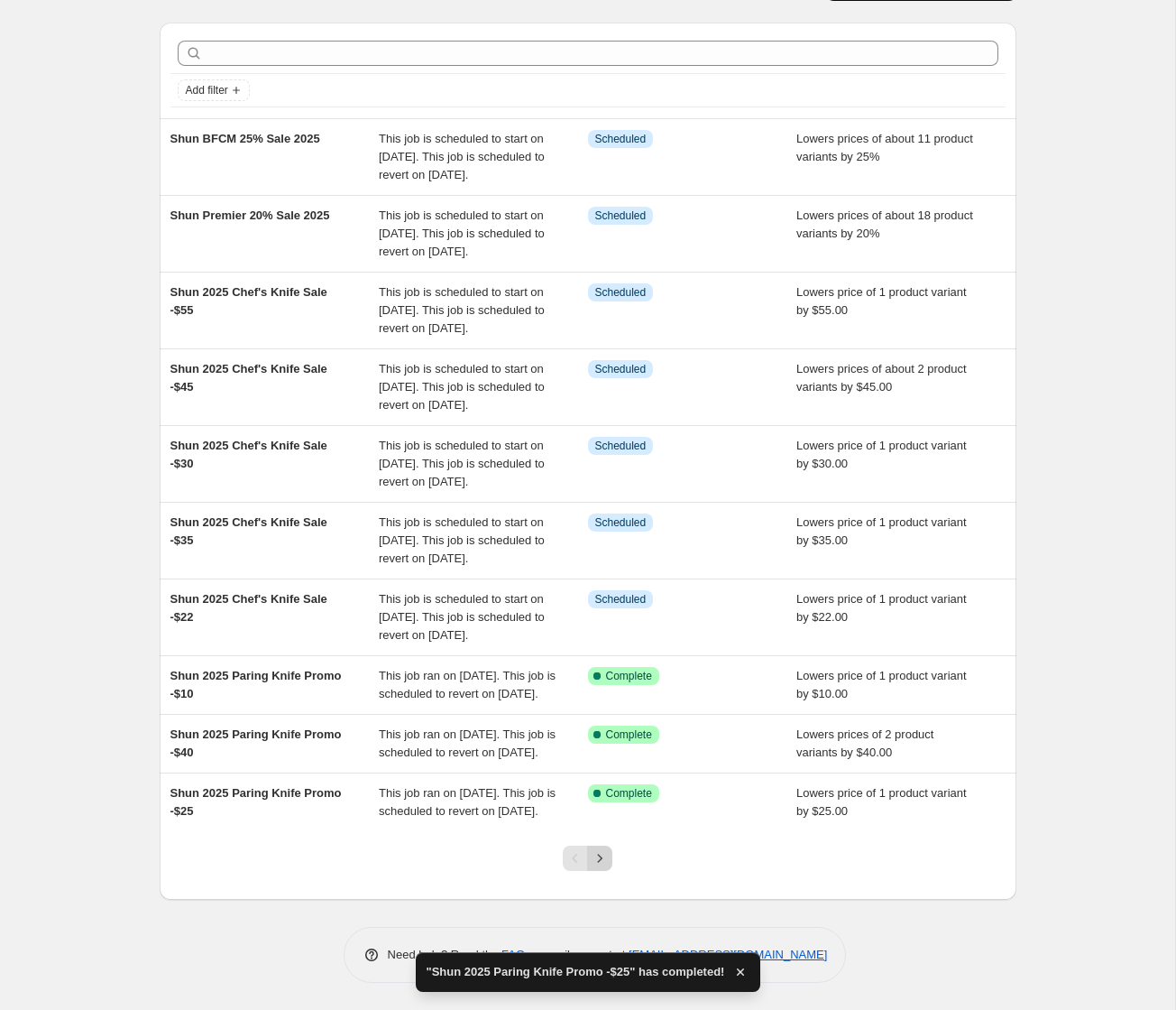
click at [595, 858] on icon "Next" at bounding box center [599, 858] width 18 height 18
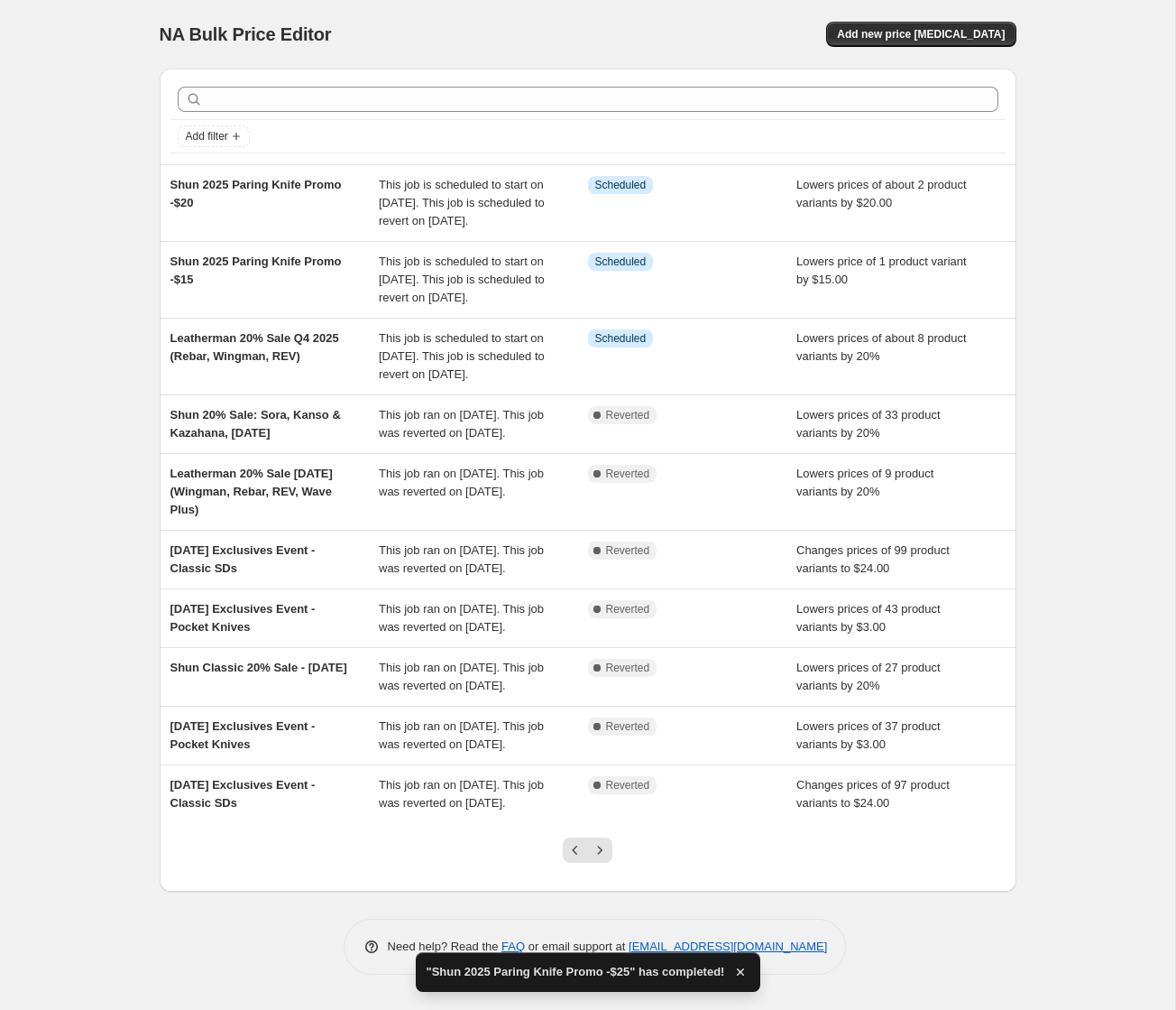
scroll to position [0, 0]
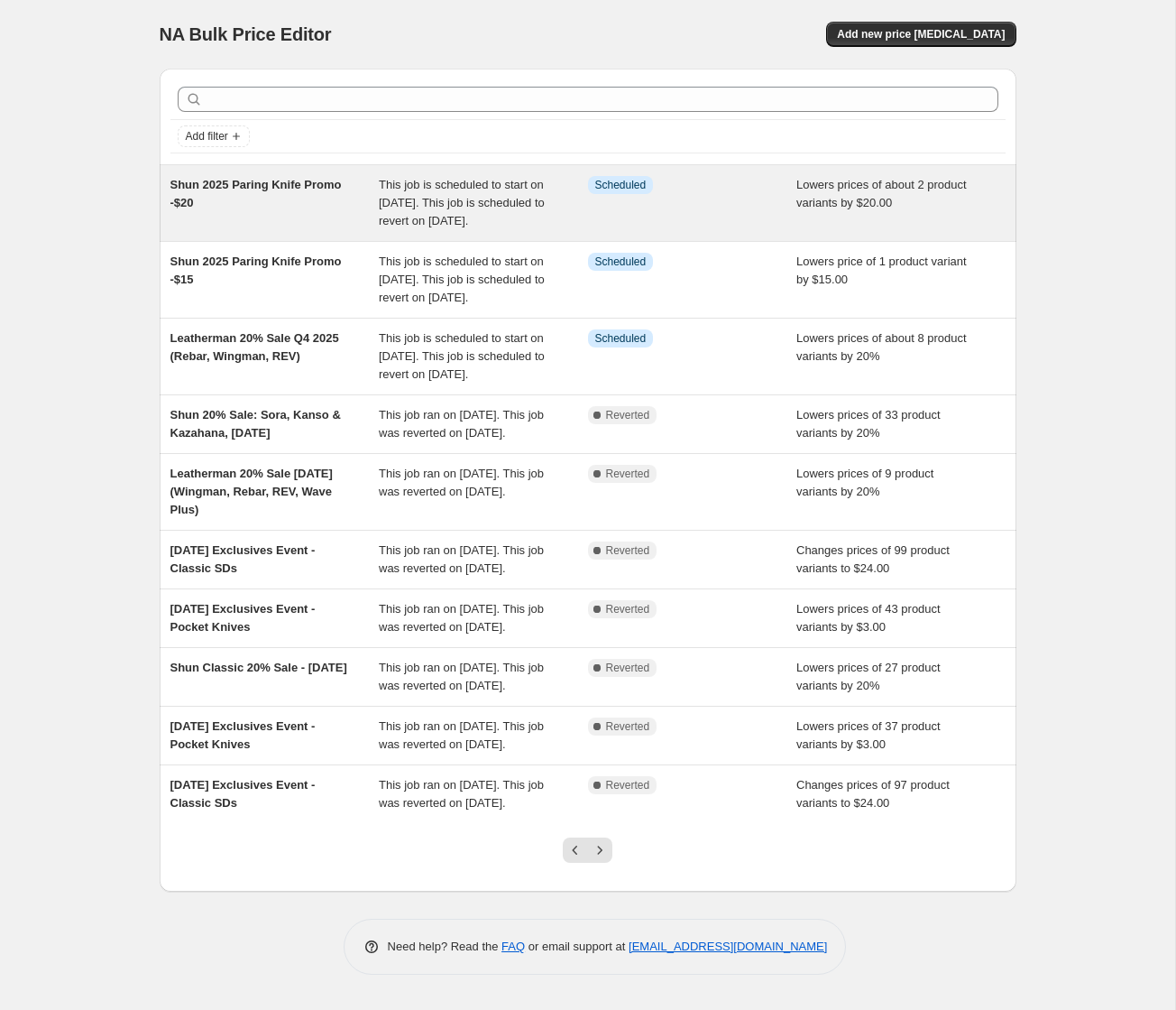
click at [418, 214] on span "This job is scheduled to start on [DATE]. This job is scheduled to revert on [D…" at bounding box center [462, 202] width 166 height 50
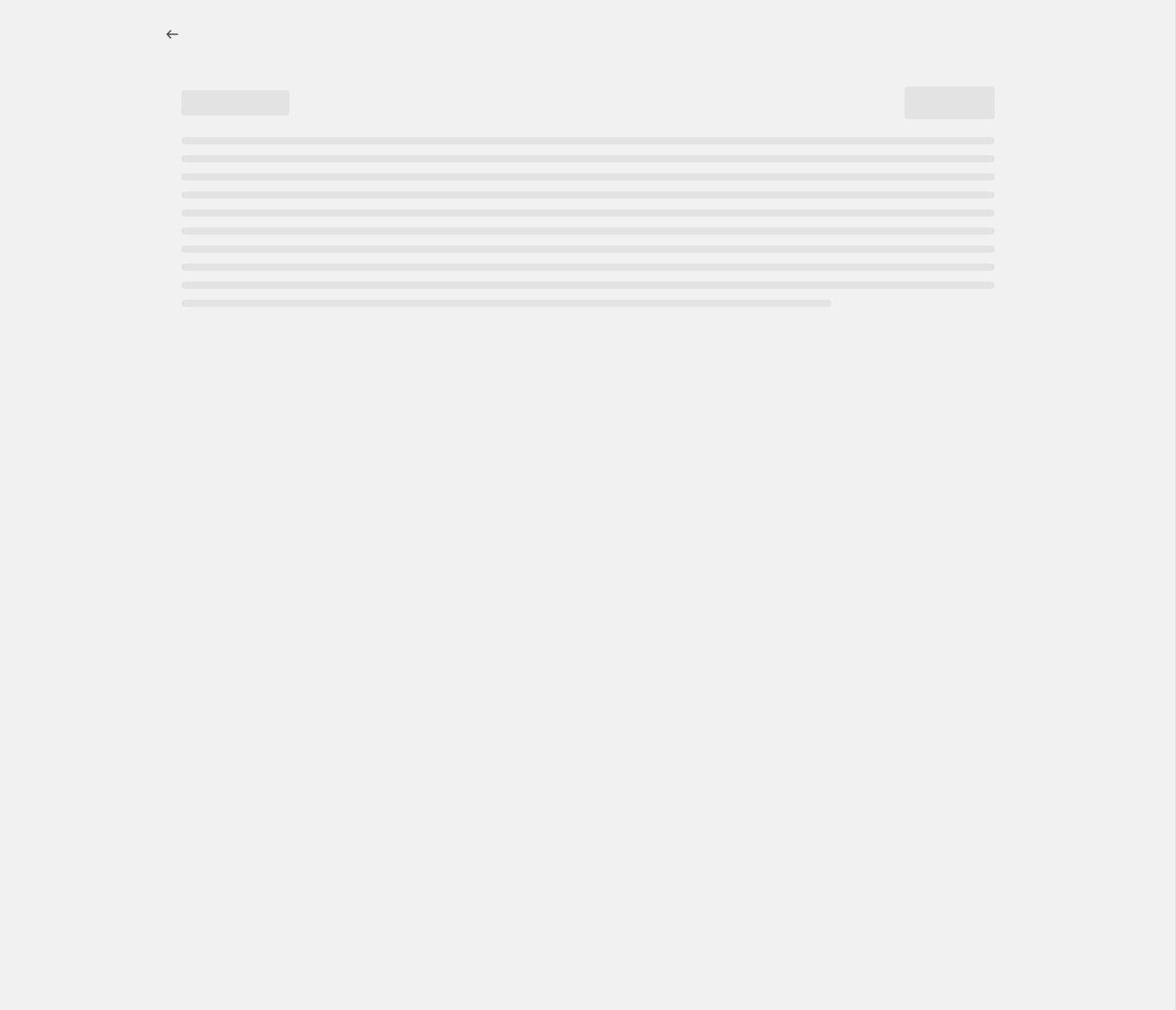
select select "by"
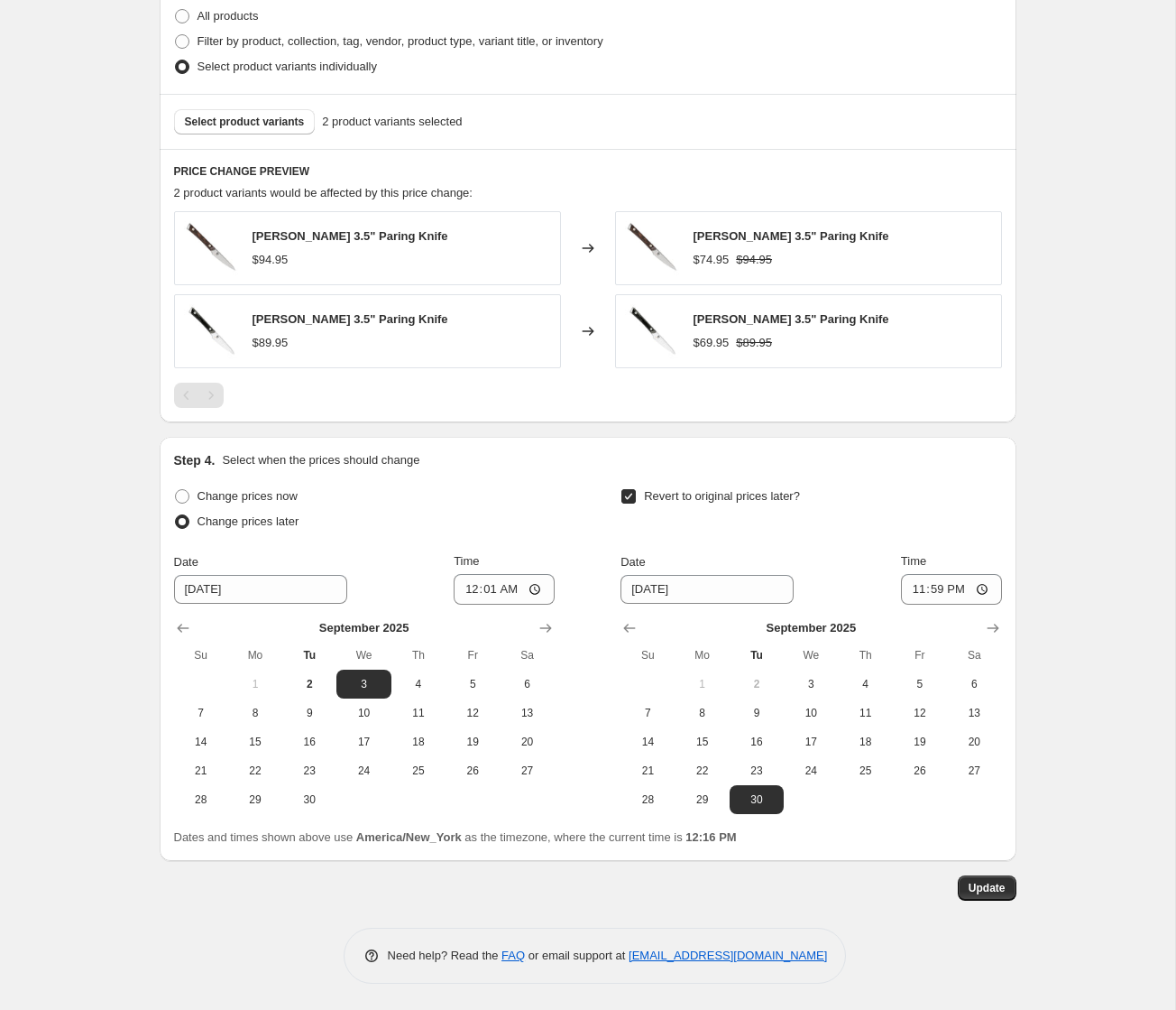
scroll to position [1018, 0]
click at [233, 496] on span "Change prices now" at bounding box center [247, 495] width 100 height 13
click at [176, 489] on input "Change prices now" at bounding box center [175, 488] width 1 height 1
radio input "true"
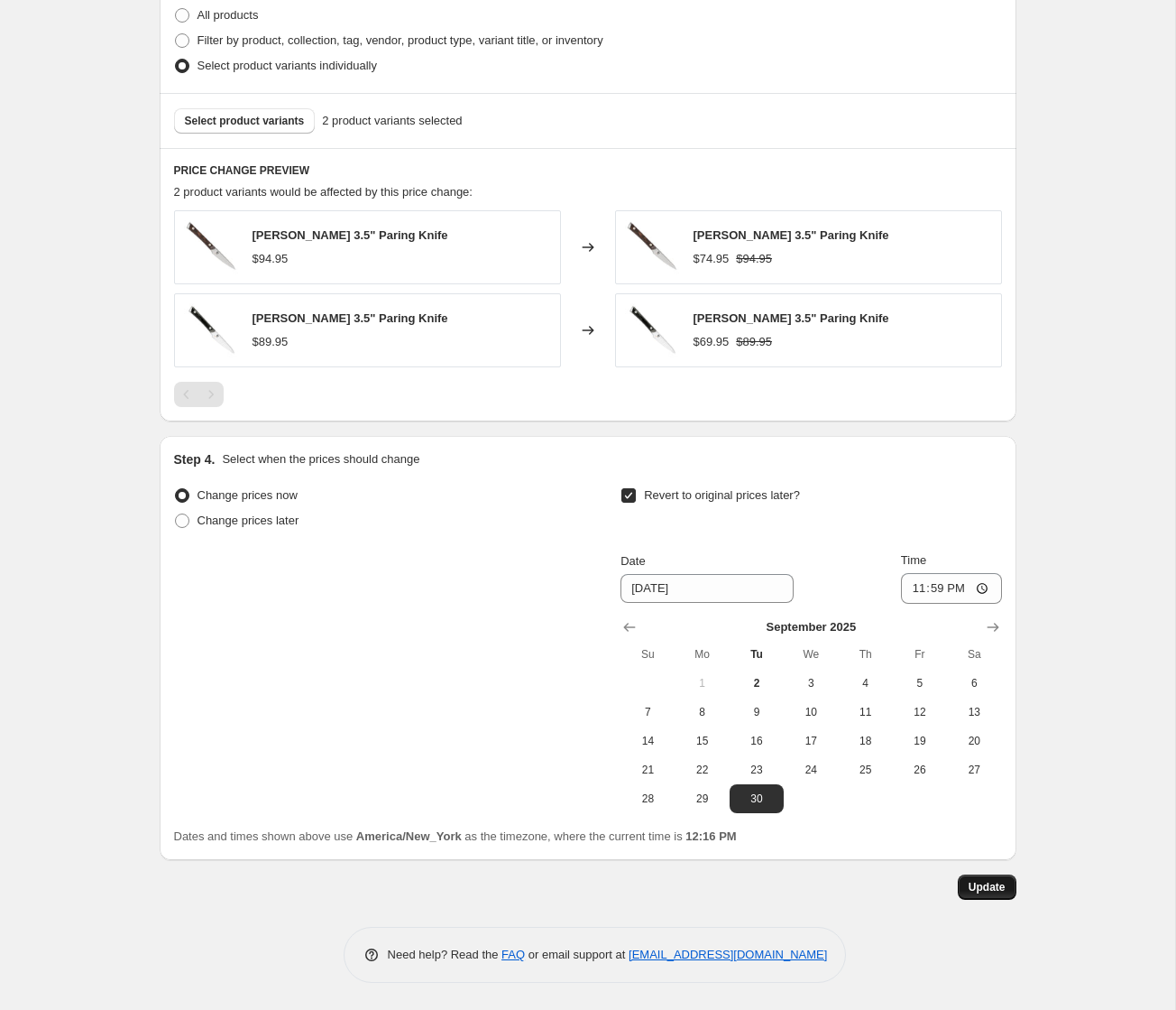
click at [1001, 888] on span "Update" at bounding box center [987, 887] width 37 height 14
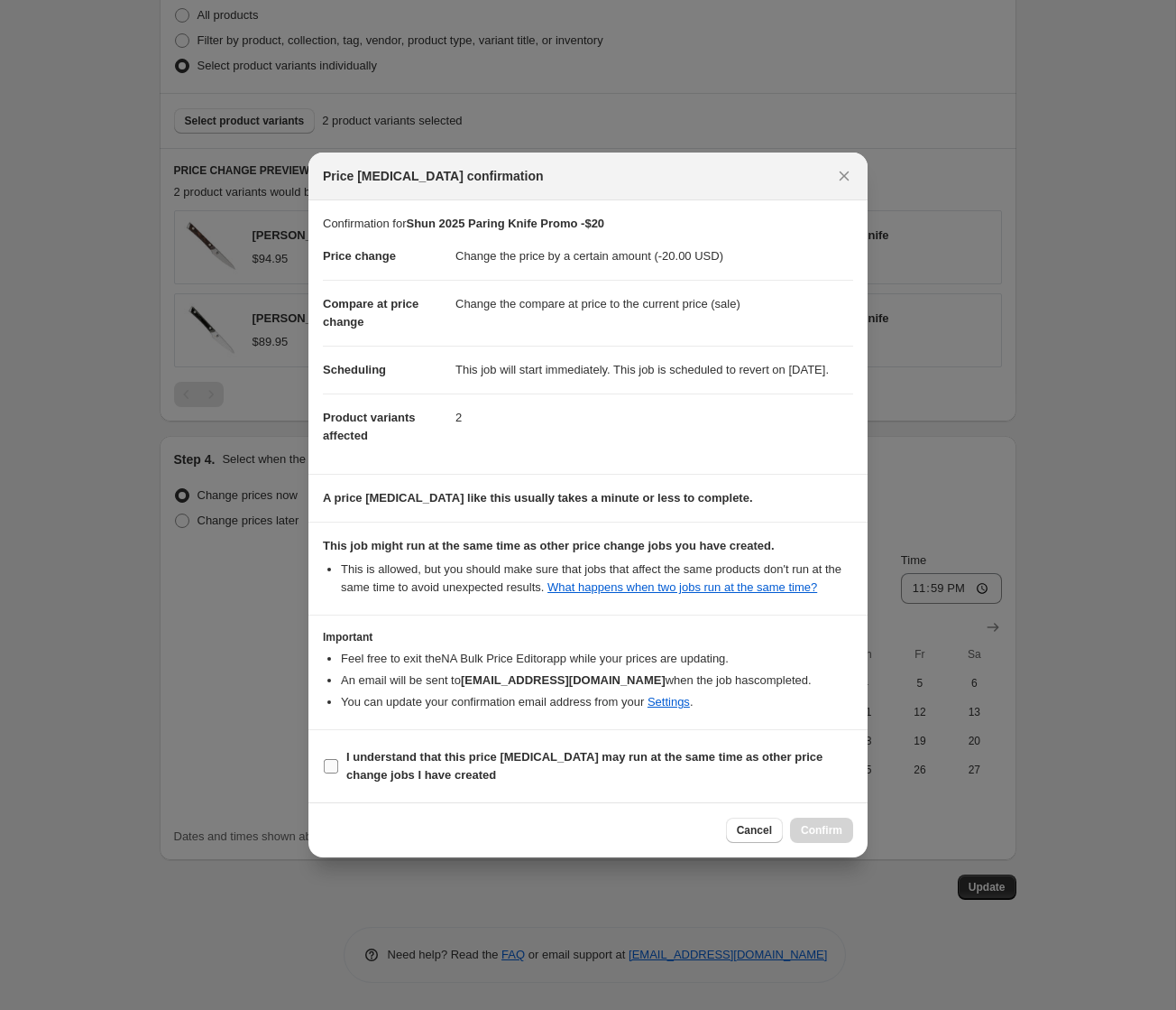
click at [426, 780] on b "I understand that this price [MEDICAL_DATA] may run at the same time as other p…" at bounding box center [584, 766] width 476 height 32
click at [338, 773] on input "I understand that this price [MEDICAL_DATA] may run at the same time as other p…" at bounding box center [330, 766] width 14 height 14
checkbox input "true"
click at [828, 843] on button "Confirm" at bounding box center [822, 830] width 64 height 25
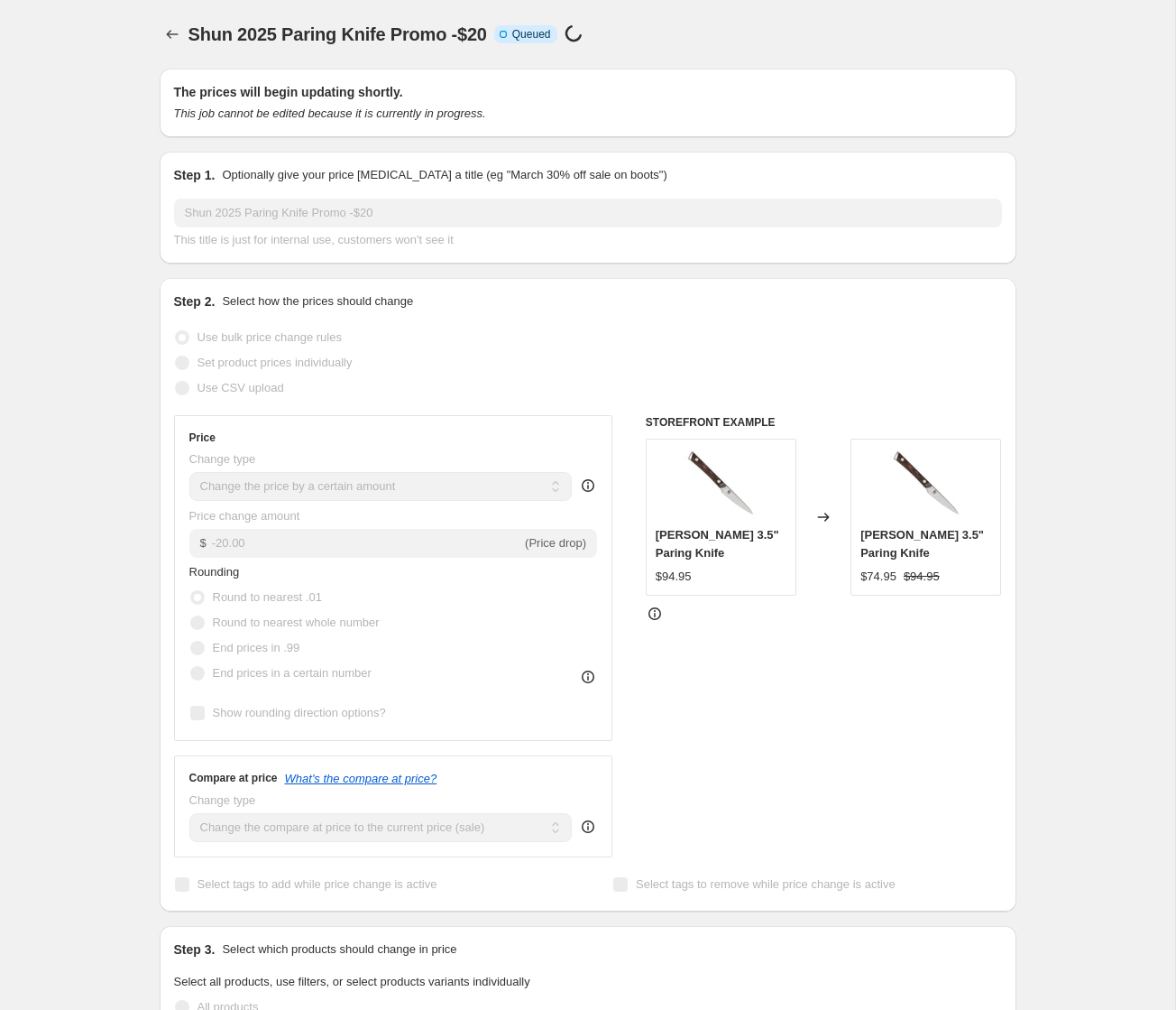
select select "by"
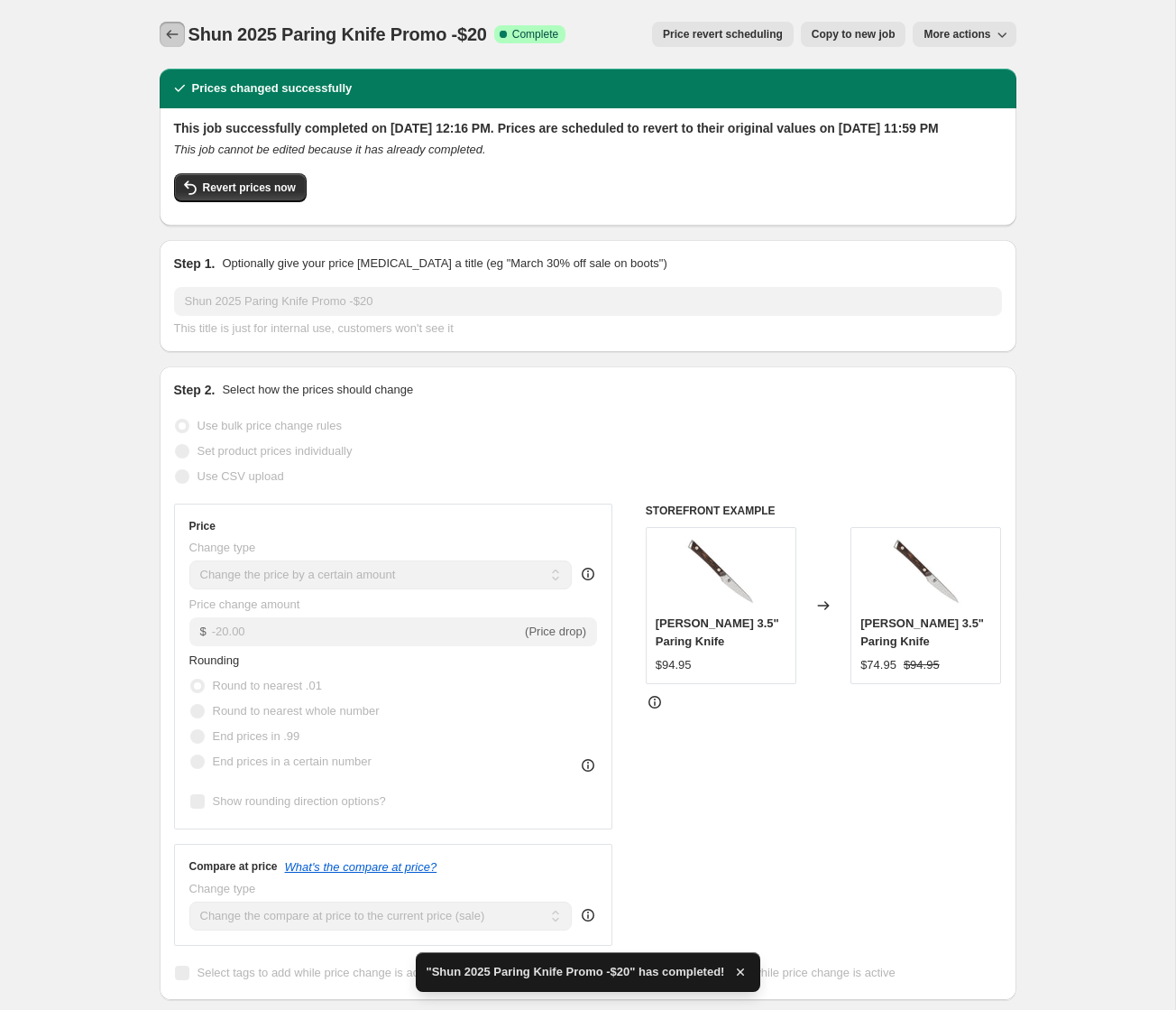
click at [175, 38] on icon "Price change jobs" at bounding box center [172, 34] width 18 height 18
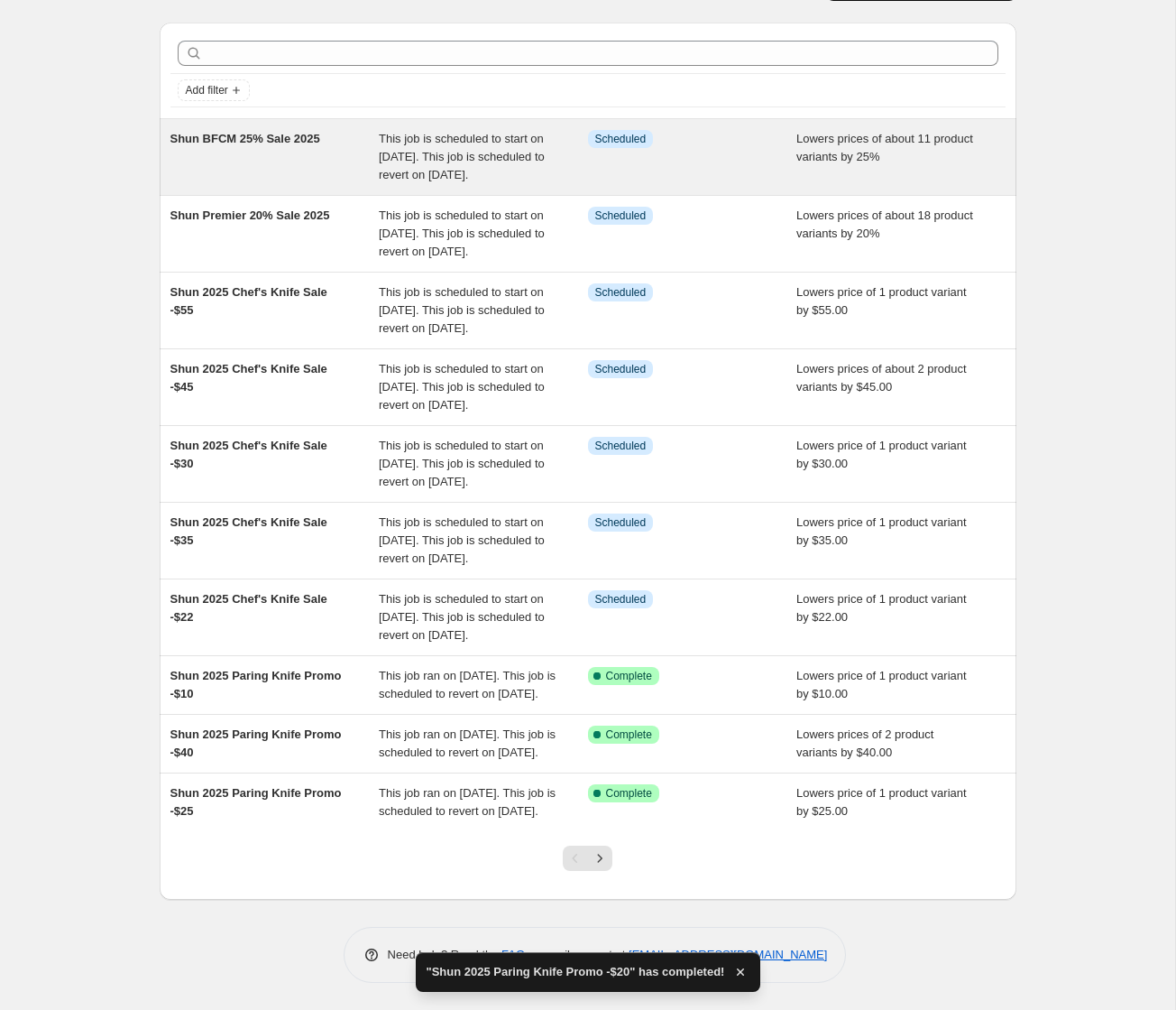
scroll to position [226, 0]
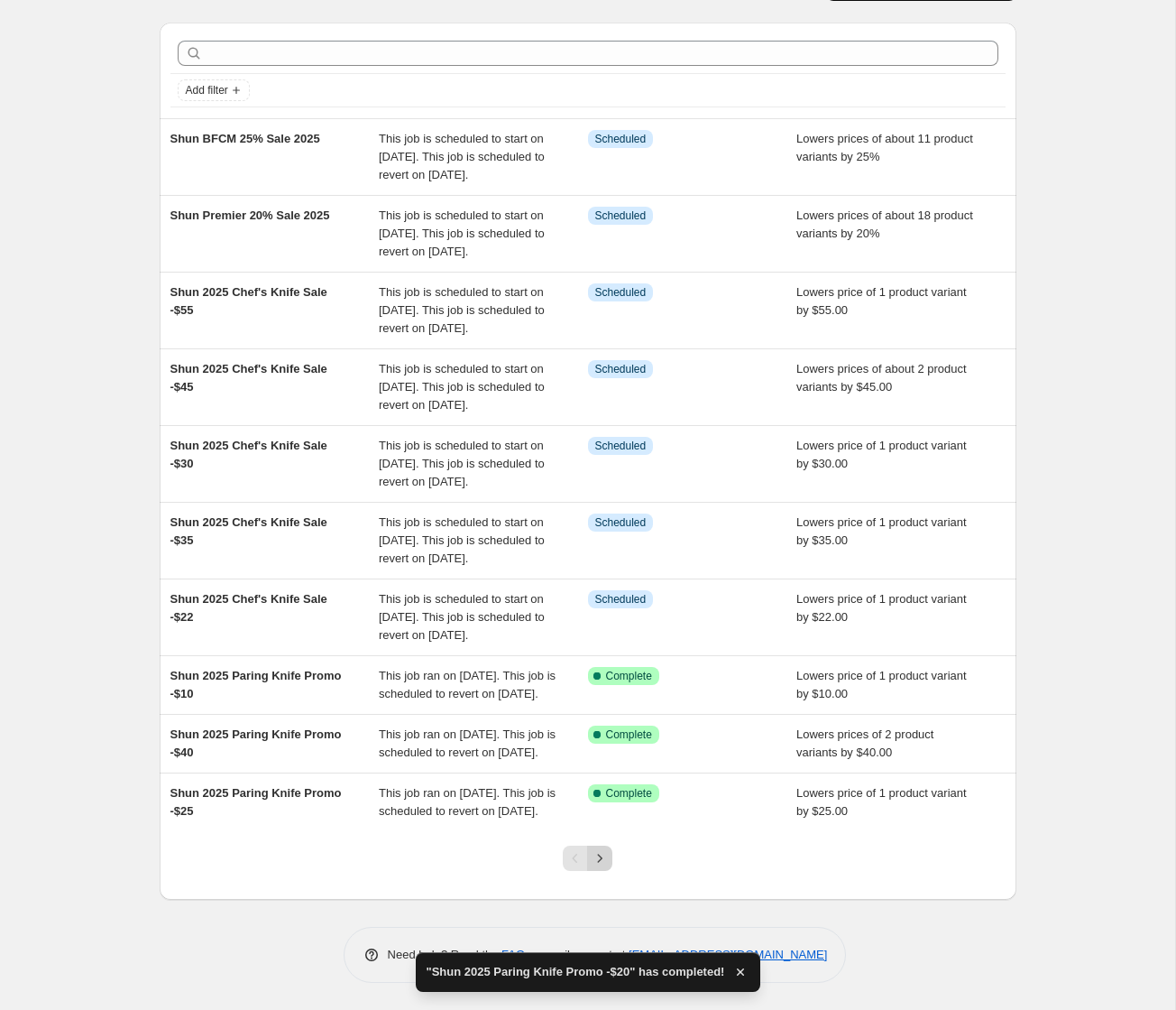
click at [610, 858] on button "Next" at bounding box center [599, 858] width 25 height 25
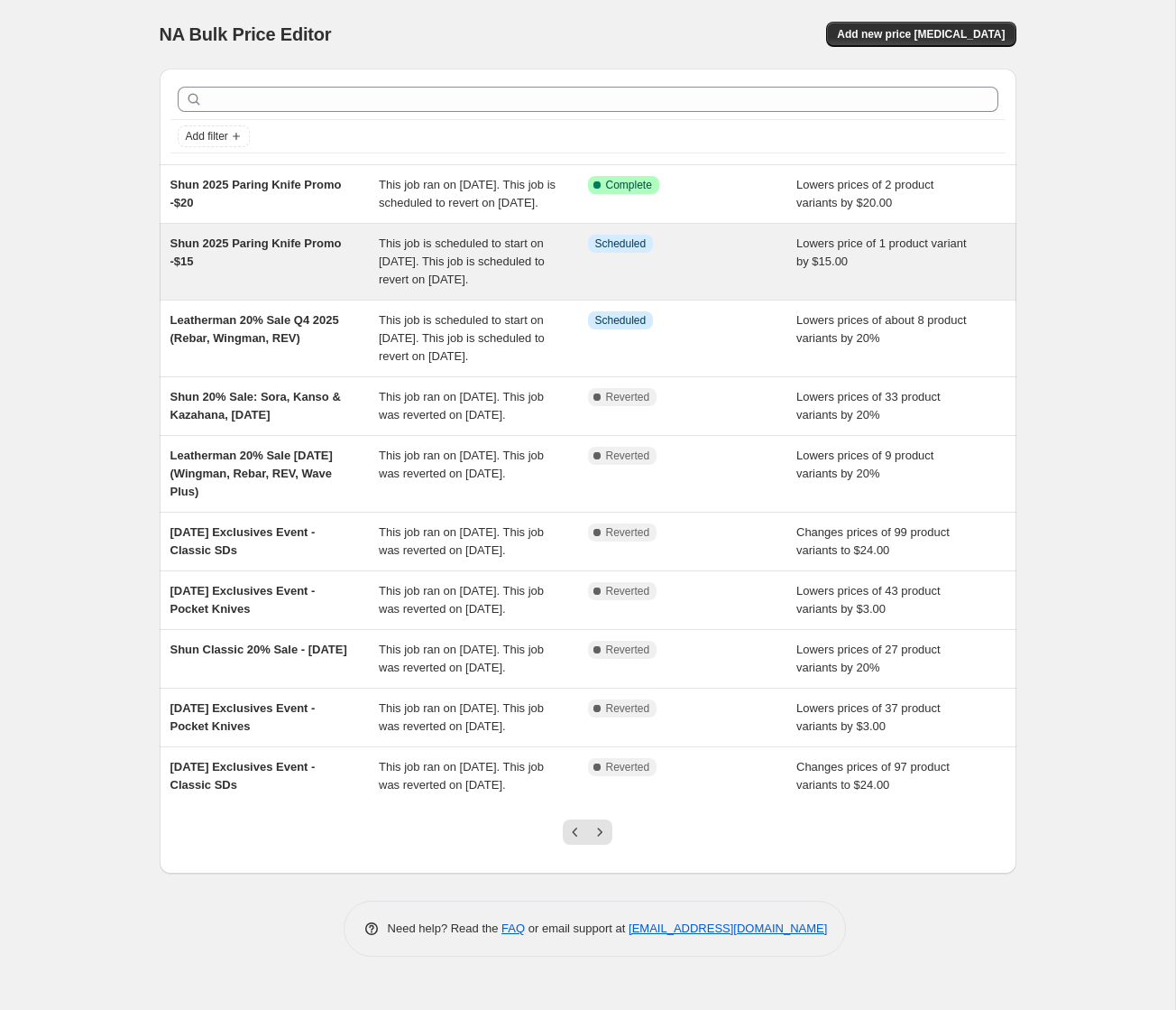
click at [296, 289] on div "Shun 2025 Paring Knife Promo -$15" at bounding box center [275, 262] width 209 height 54
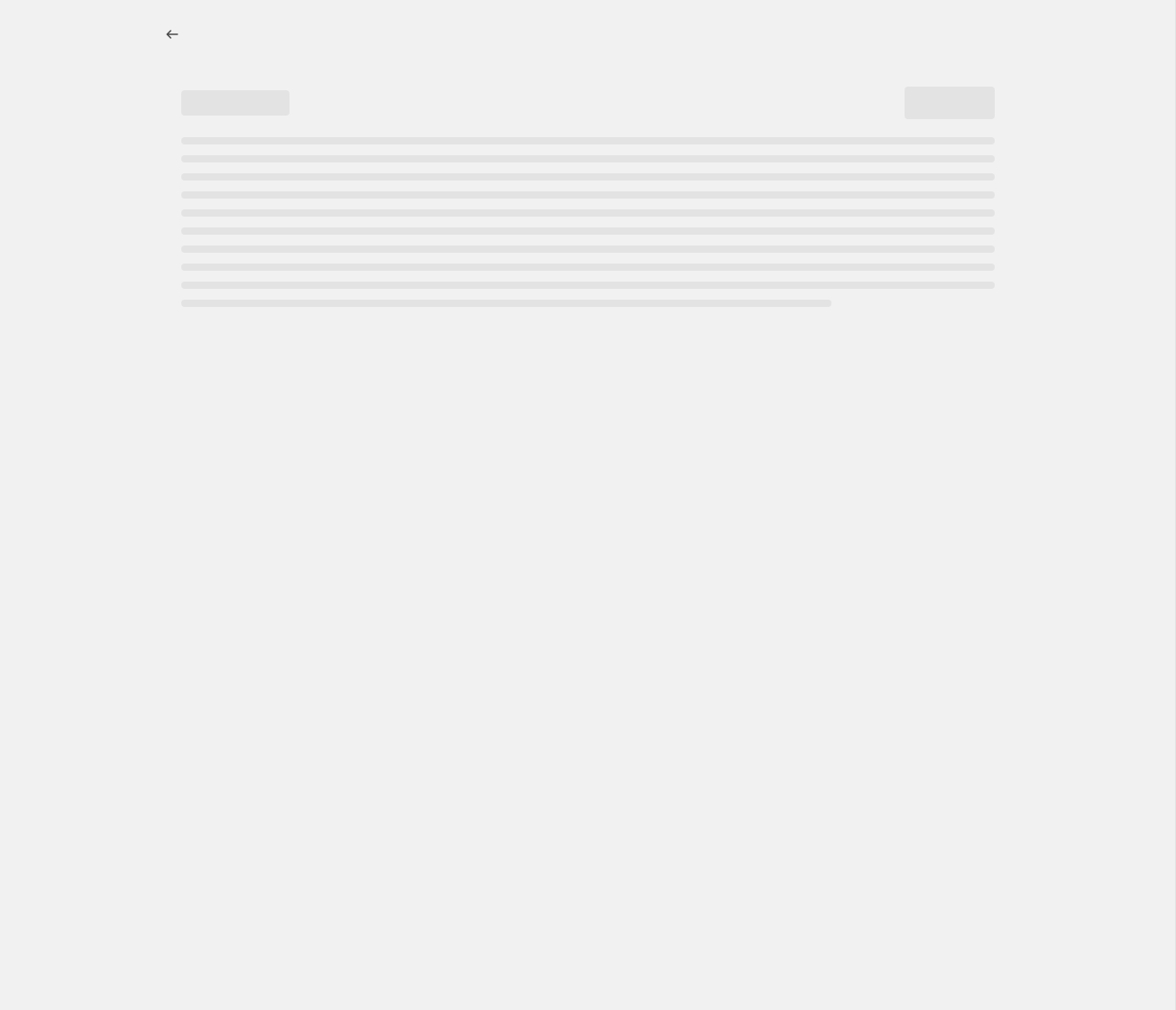
select select "by"
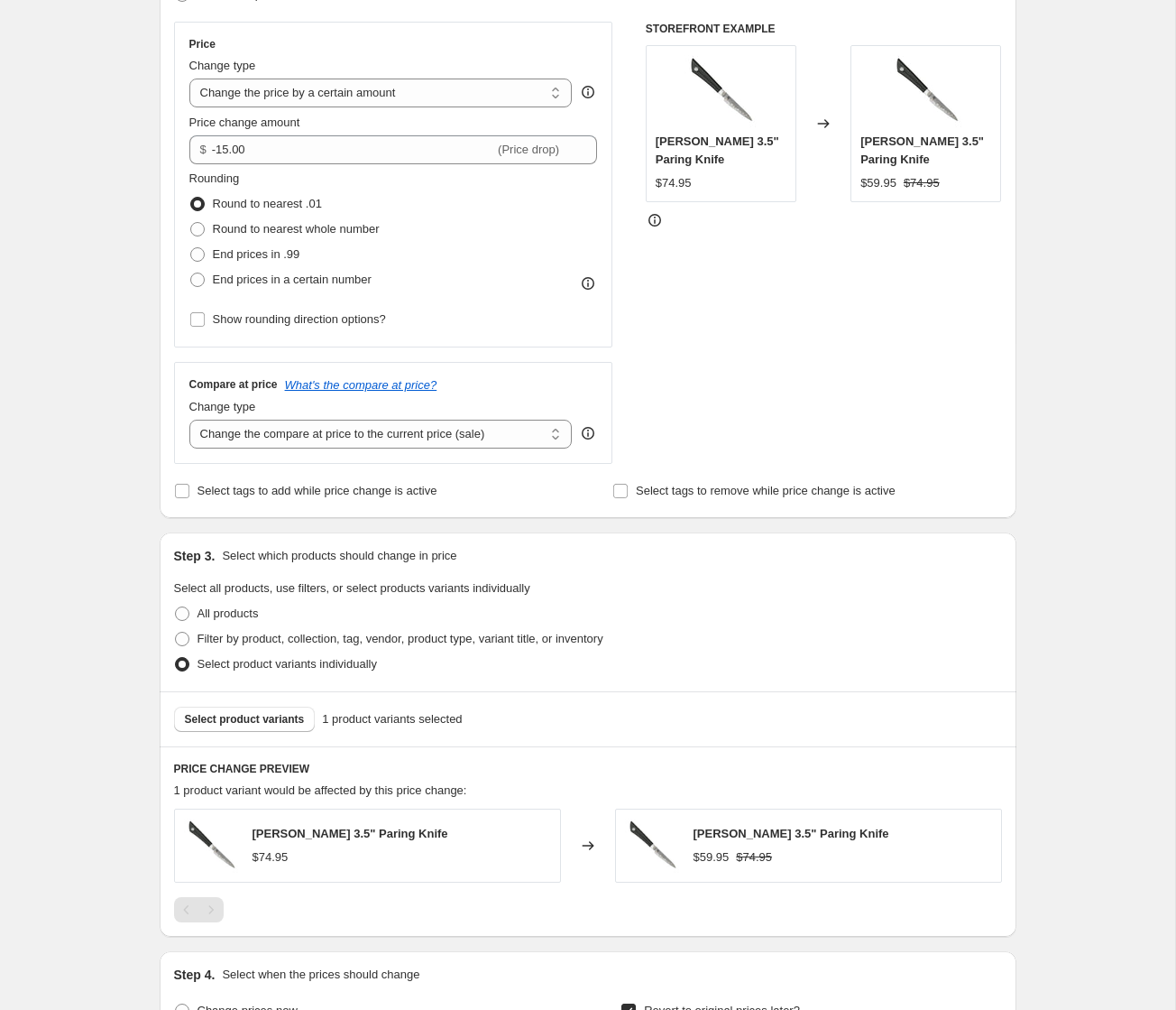
scroll to position [936, 0]
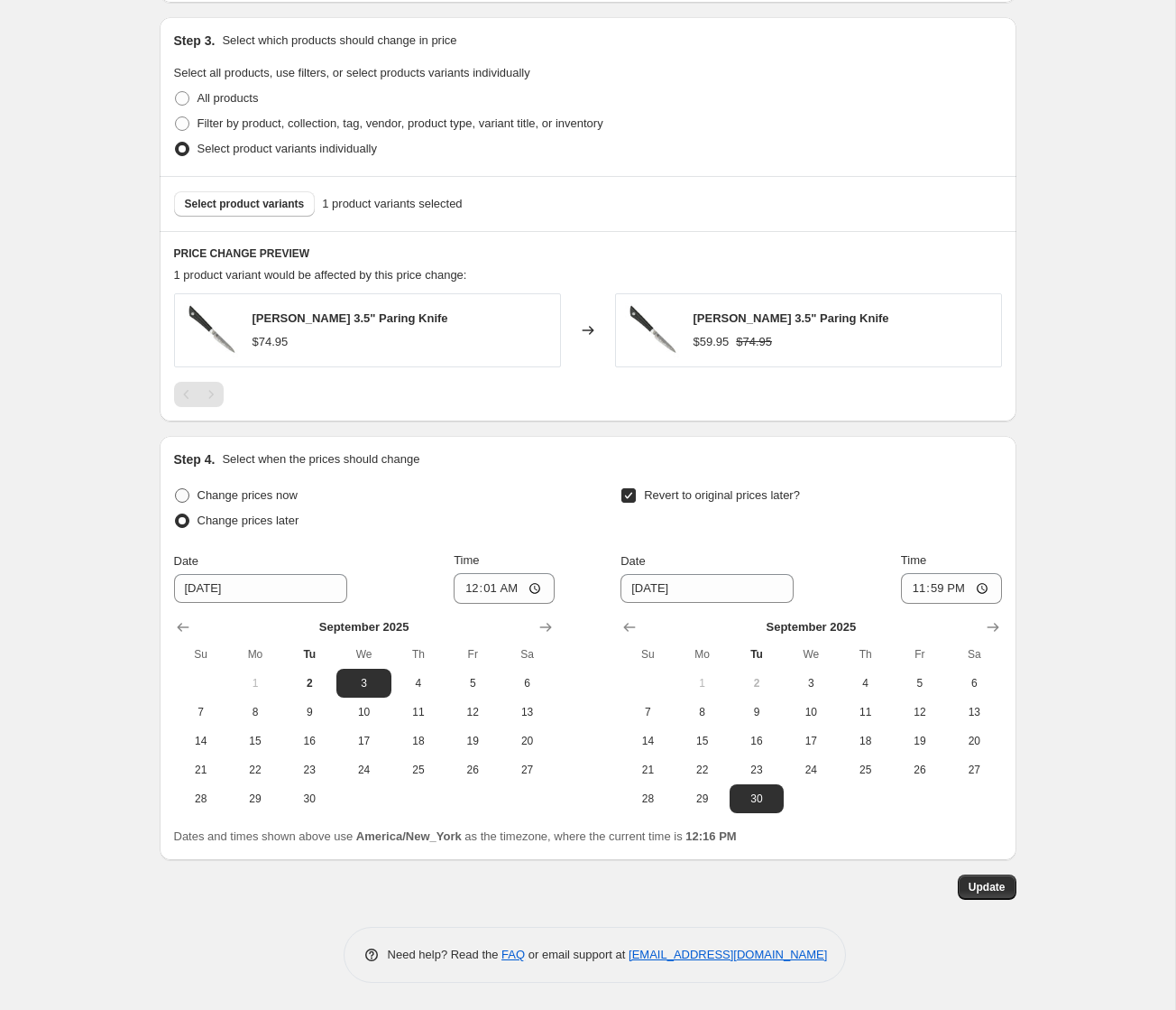
click at [237, 490] on span "Change prices now" at bounding box center [247, 495] width 100 height 13
click at [176, 489] on input "Change prices now" at bounding box center [175, 488] width 1 height 1
radio input "true"
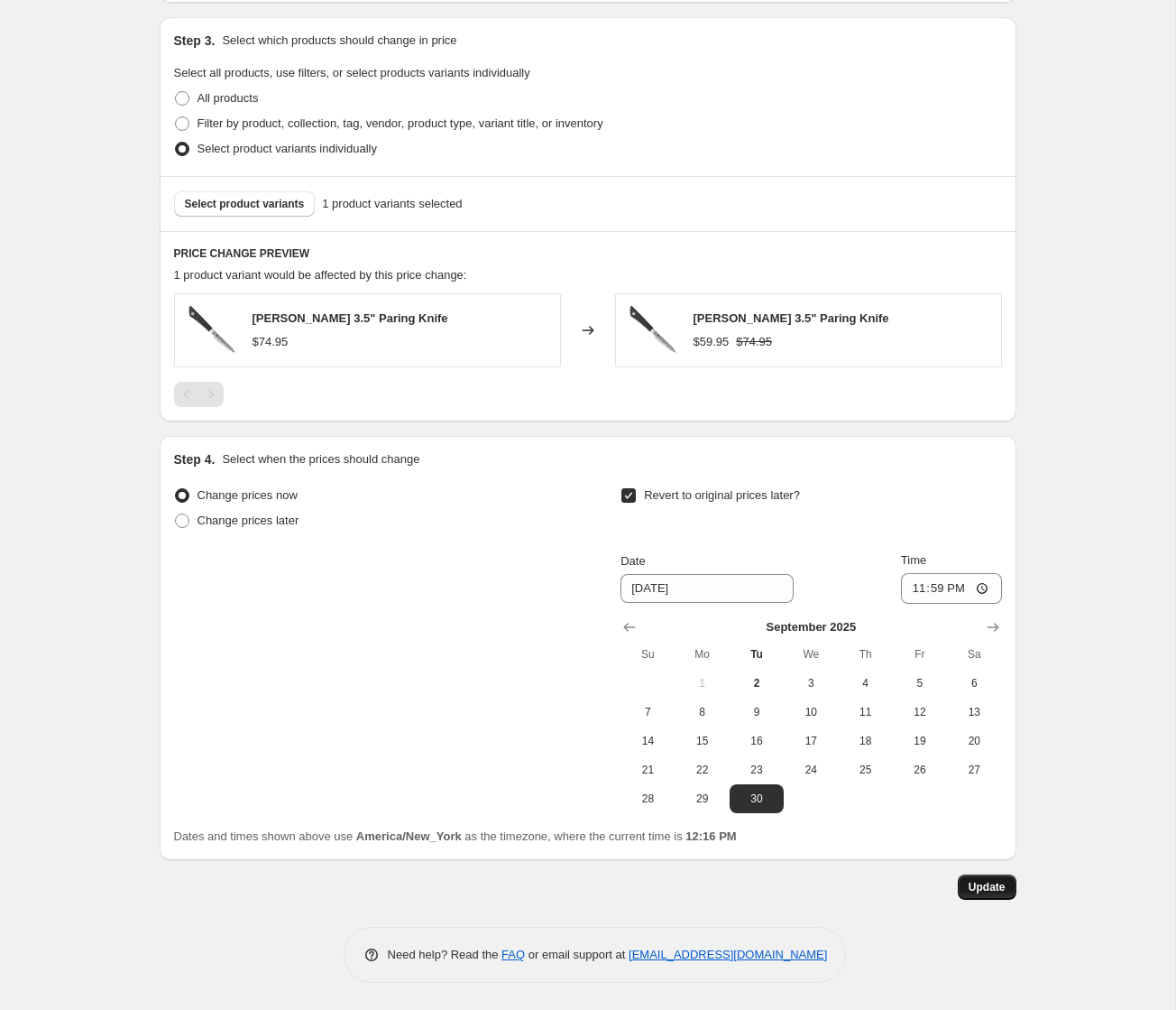
click at [1000, 884] on span "Update" at bounding box center [987, 887] width 37 height 14
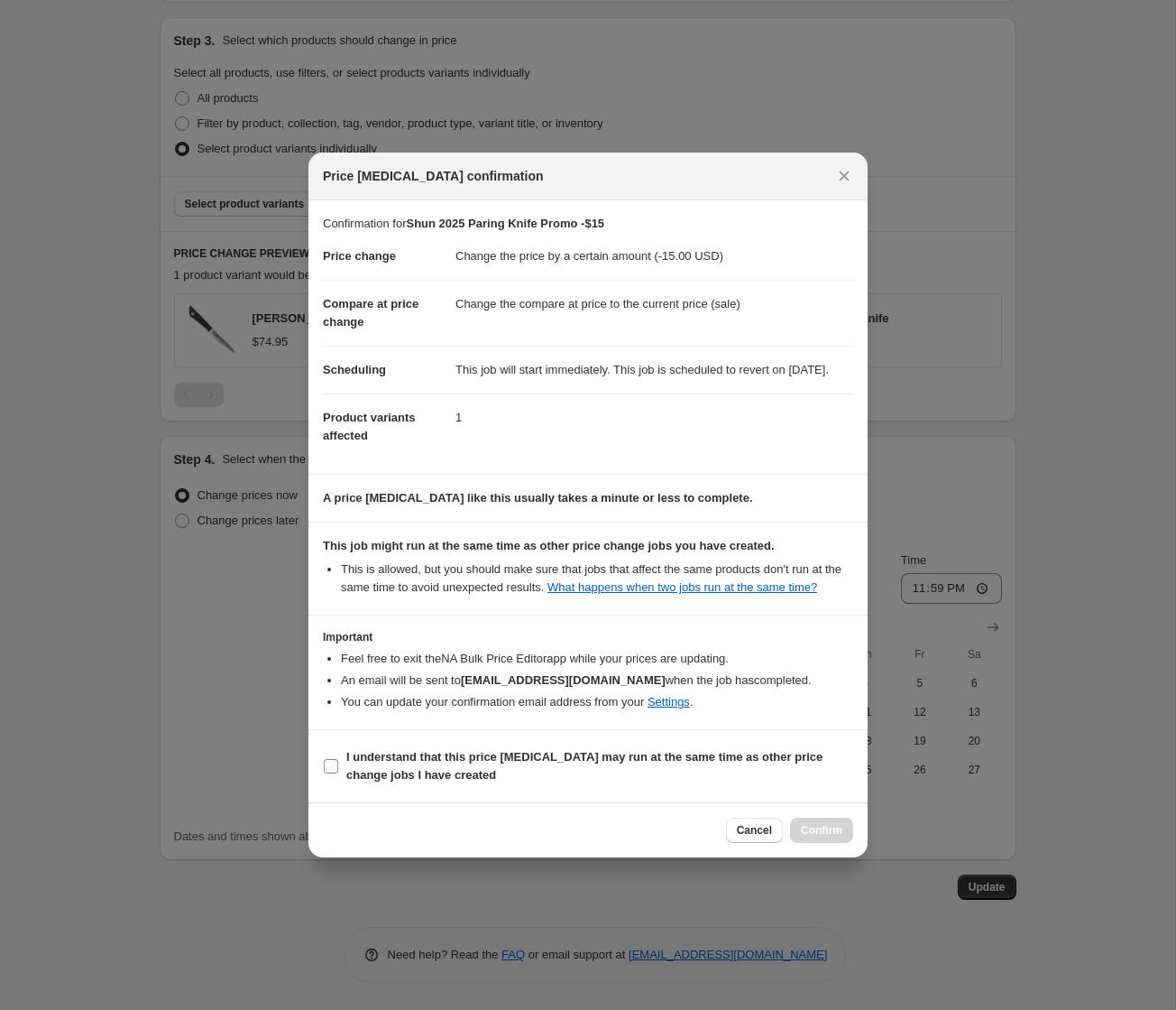
click at [622, 785] on span "I understand that this price [MEDICAL_DATA] may run at the same time as other p…" at bounding box center [600, 766] width 507 height 36
click at [338, 773] on input "I understand that this price [MEDICAL_DATA] may run at the same time as other p…" at bounding box center [330, 766] width 14 height 14
checkbox input "true"
click at [822, 837] on span "Confirm" at bounding box center [822, 830] width 41 height 14
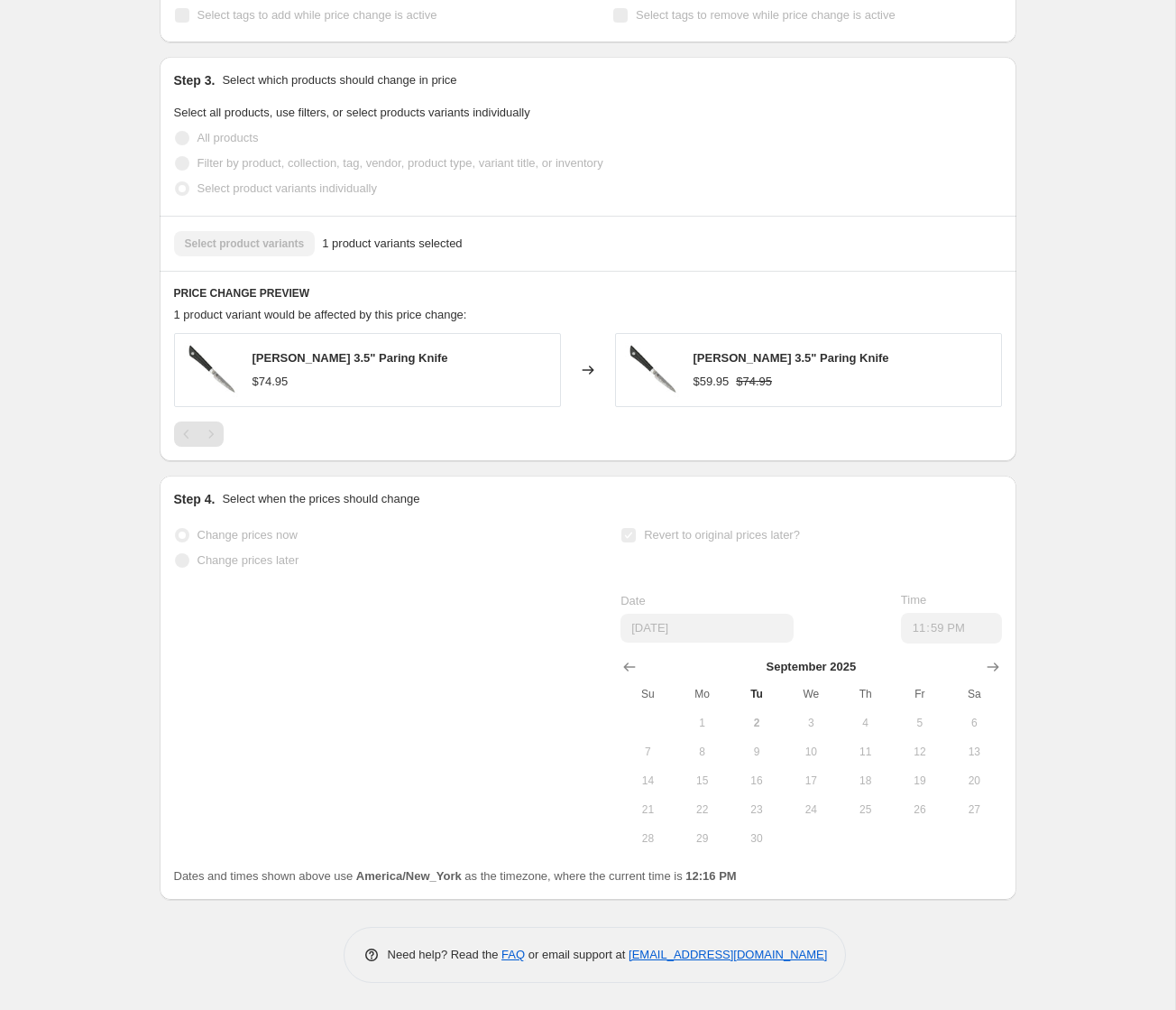
scroll to position [0, 0]
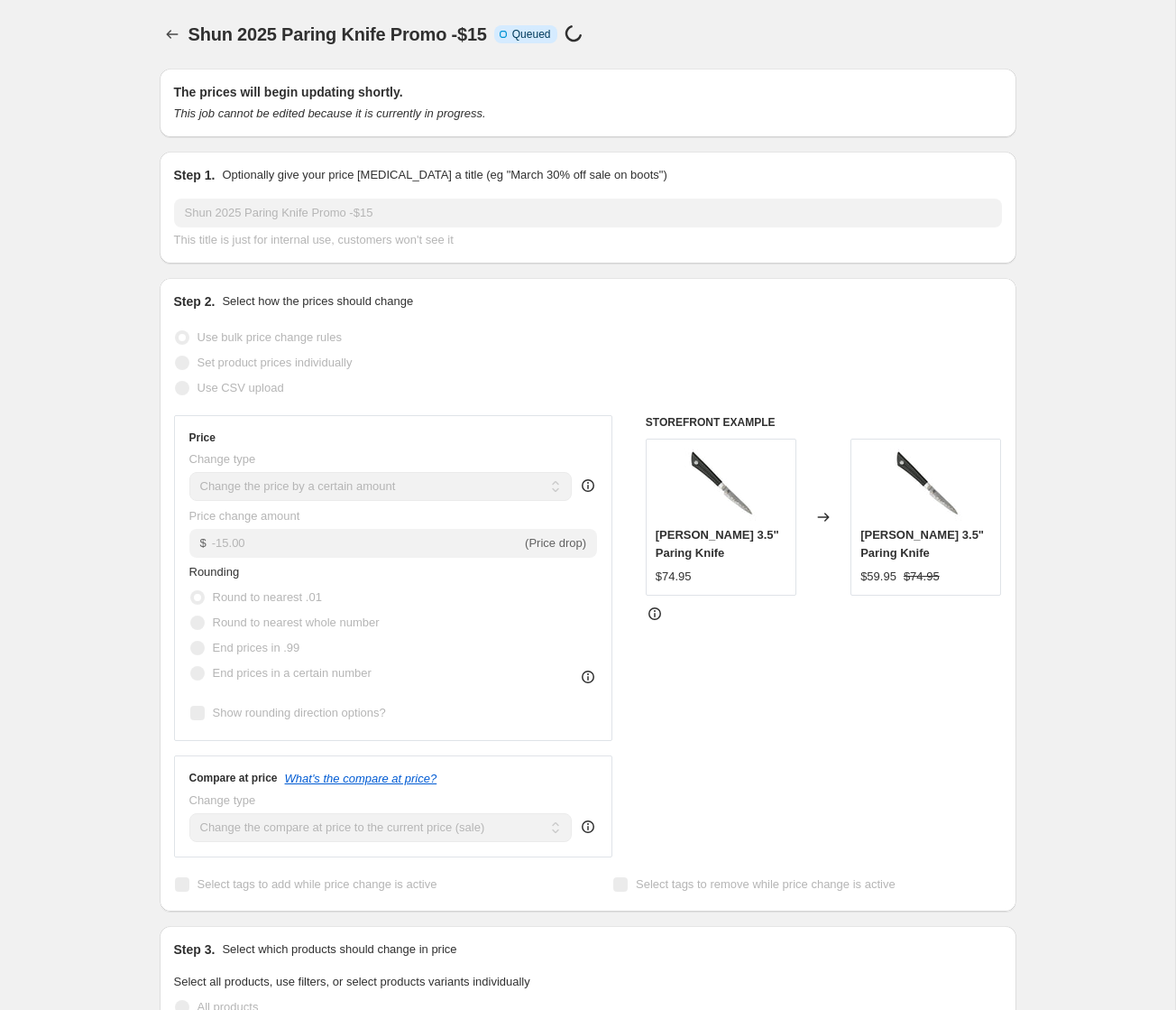
select select "by"
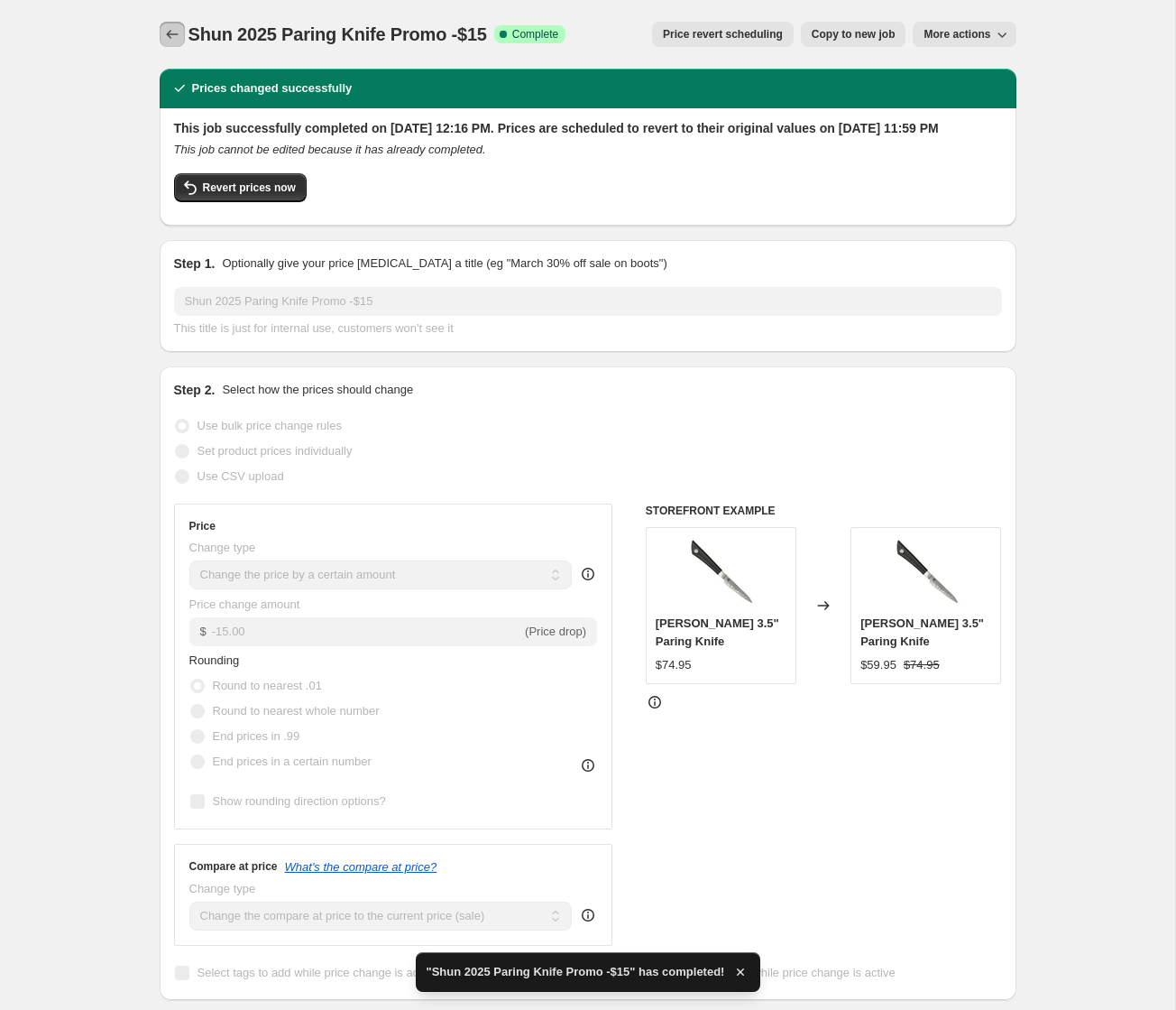
click at [174, 34] on icon "Price change jobs" at bounding box center [172, 34] width 18 height 18
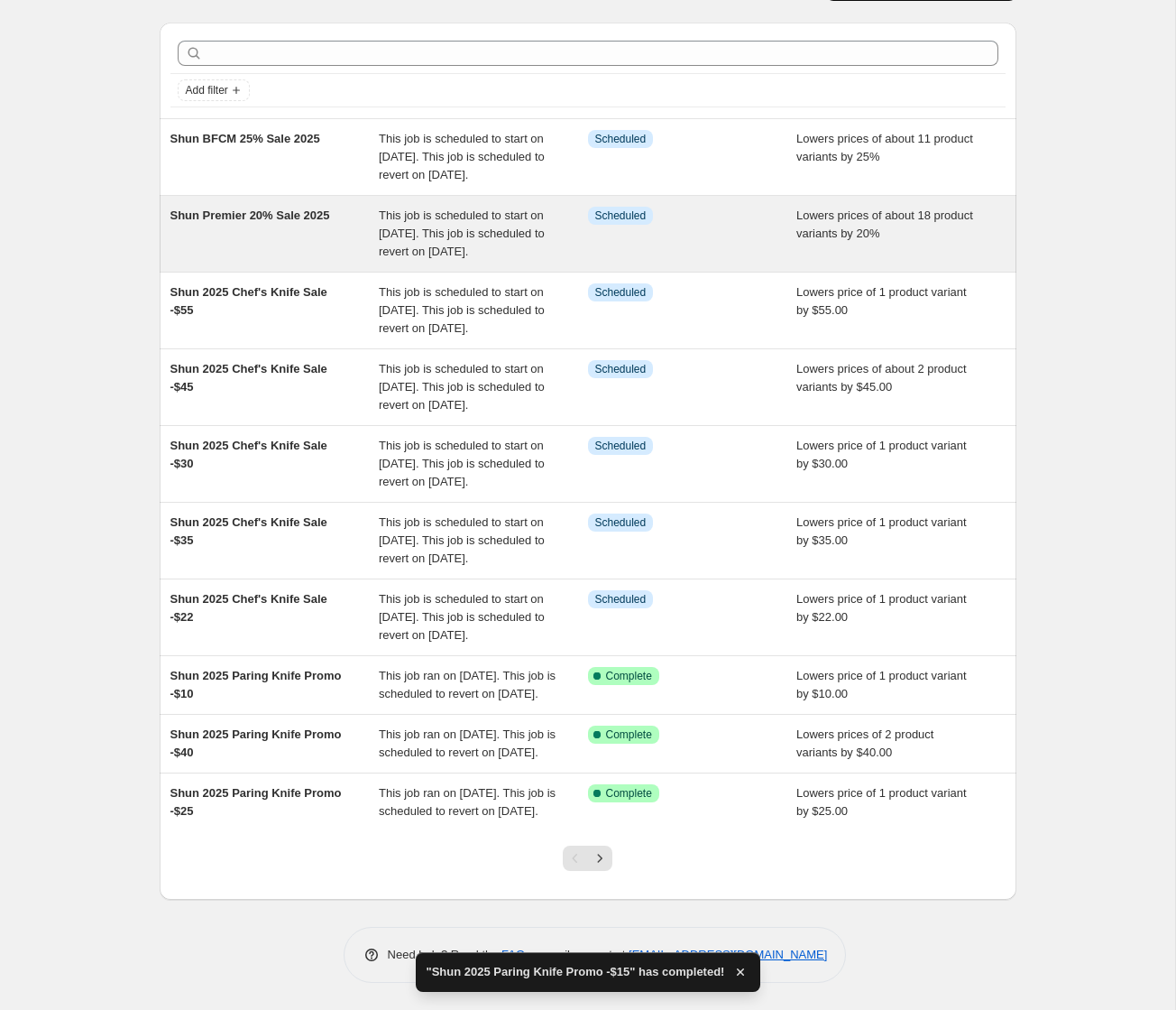
scroll to position [226, 0]
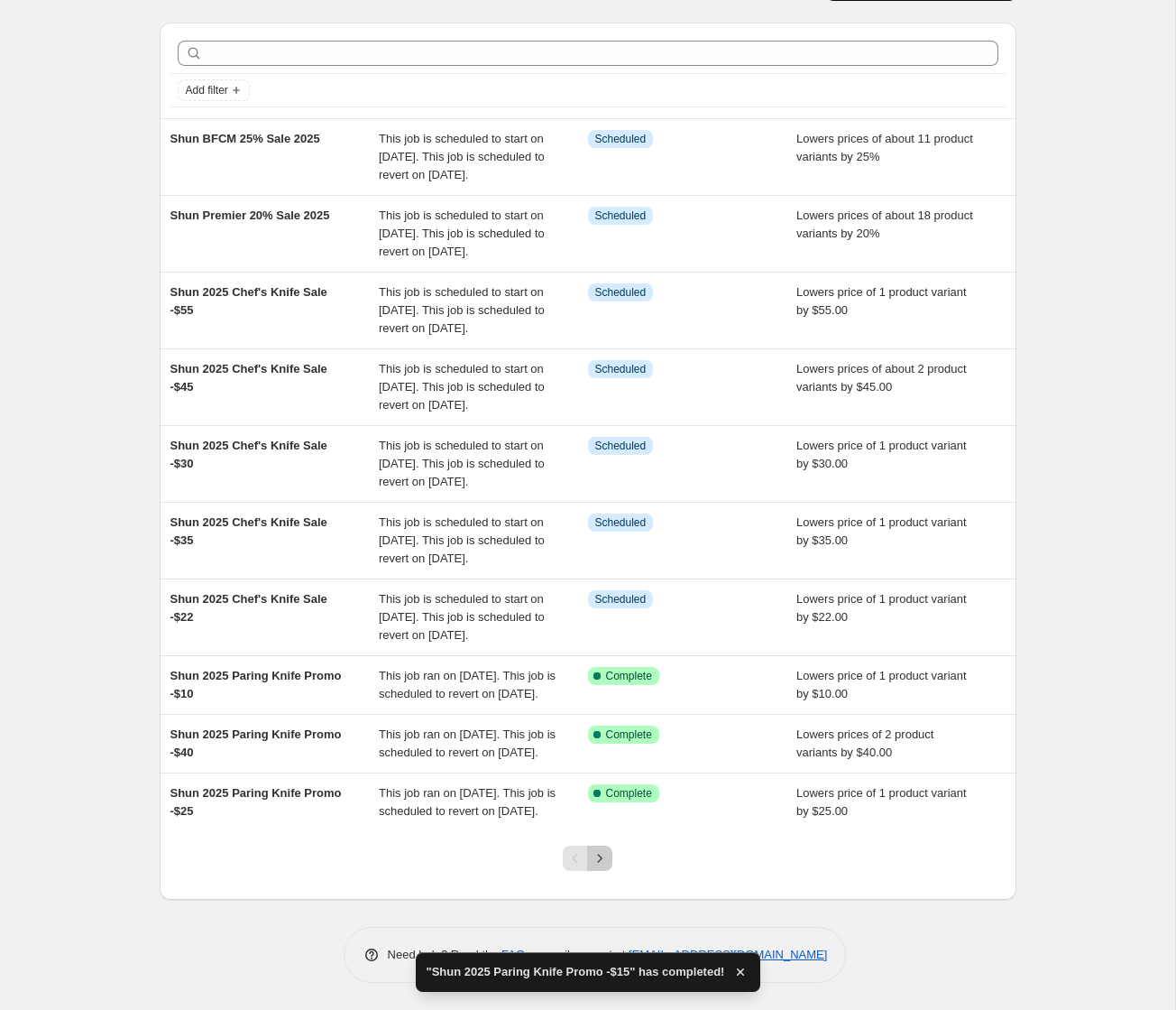
click at [605, 861] on icon "Next" at bounding box center [599, 858] width 18 height 18
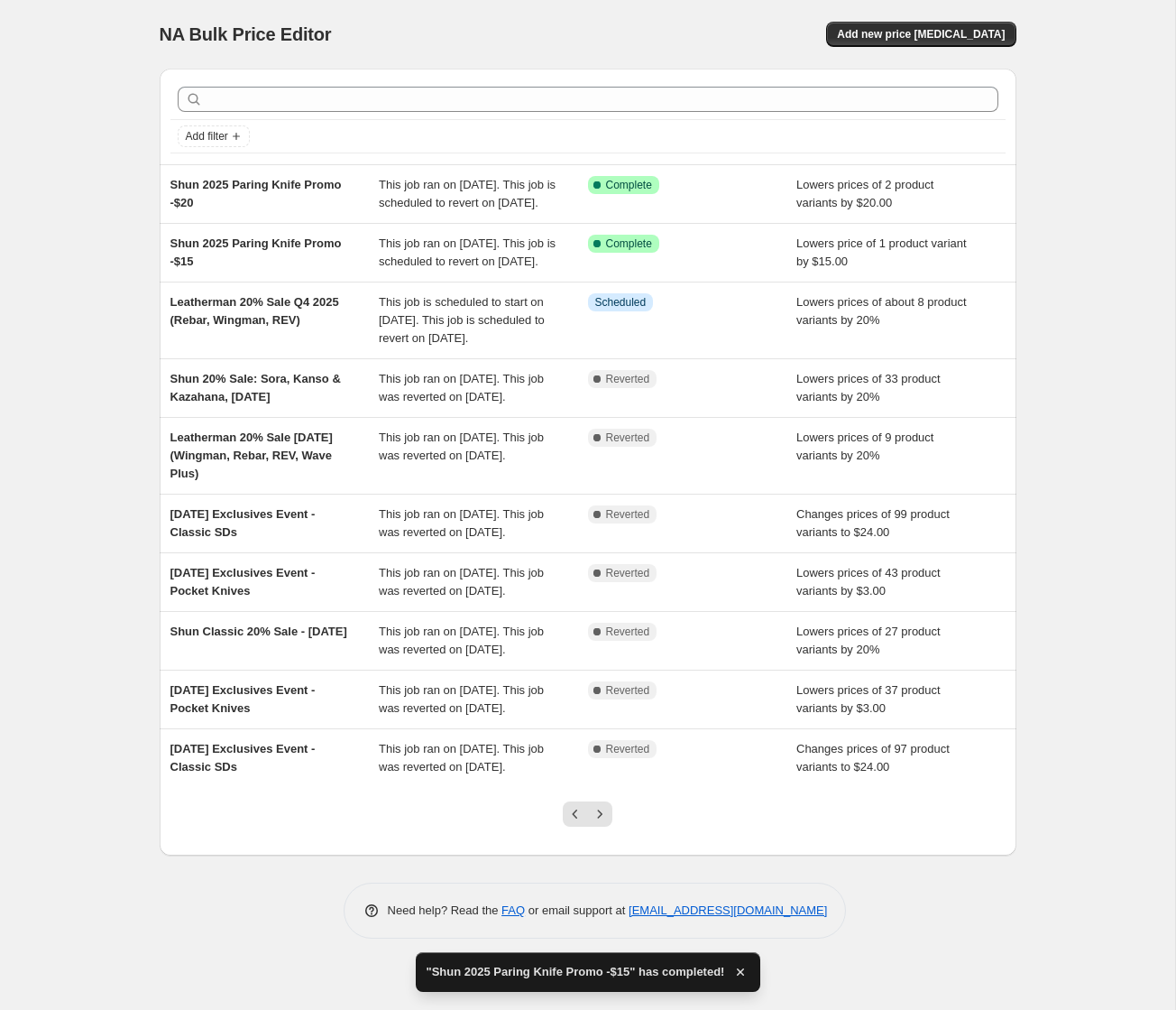
scroll to position [0, 0]
